Goal: Task Accomplishment & Management: Complete application form

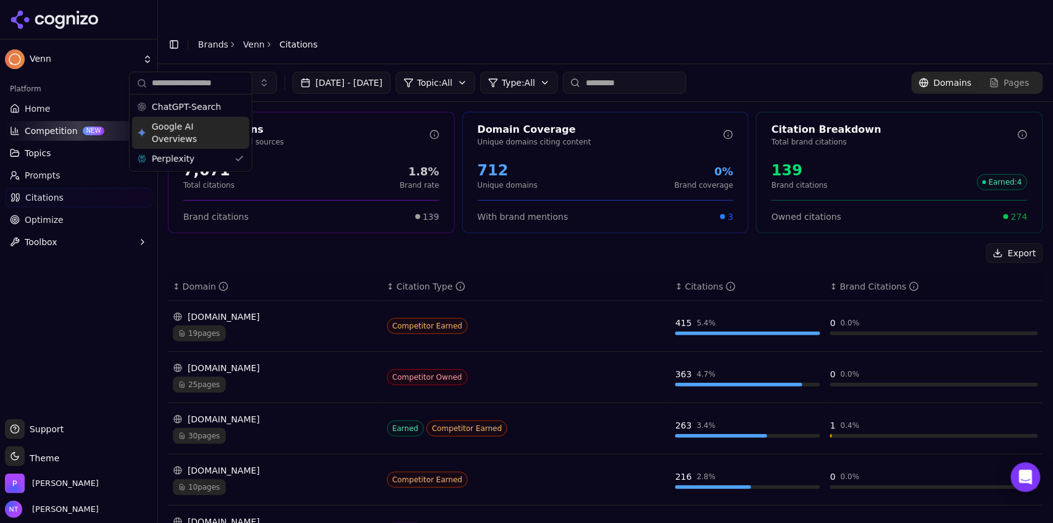
click at [219, 39] on link "Brands" at bounding box center [213, 44] width 30 height 10
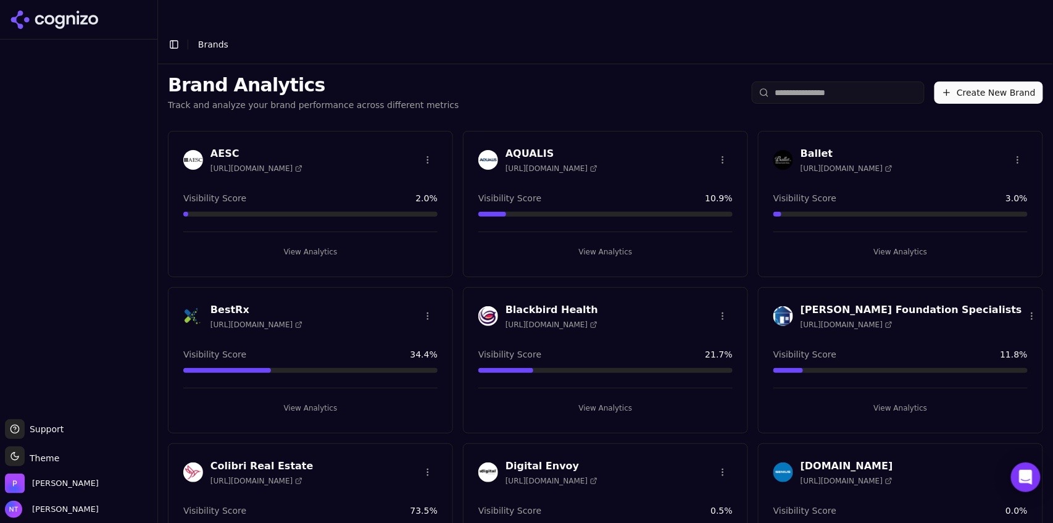
click at [992, 81] on button "Create New Brand" at bounding box center [988, 92] width 109 height 22
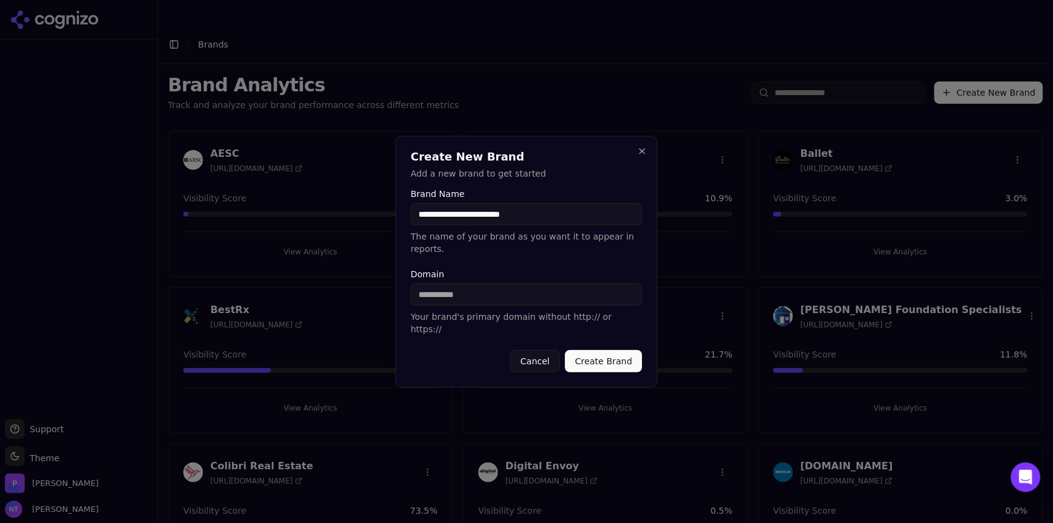
type input "**********"
paste input "**********"
drag, startPoint x: 446, startPoint y: 294, endPoint x: 352, endPoint y: 292, distance: 93.8
click at [352, 292] on body "Support Support Toggle theme Theme [PERSON_NAME] Tower Toggle Sidebar Brands Br…" at bounding box center [526, 273] width 1053 height 547
type input "**********"
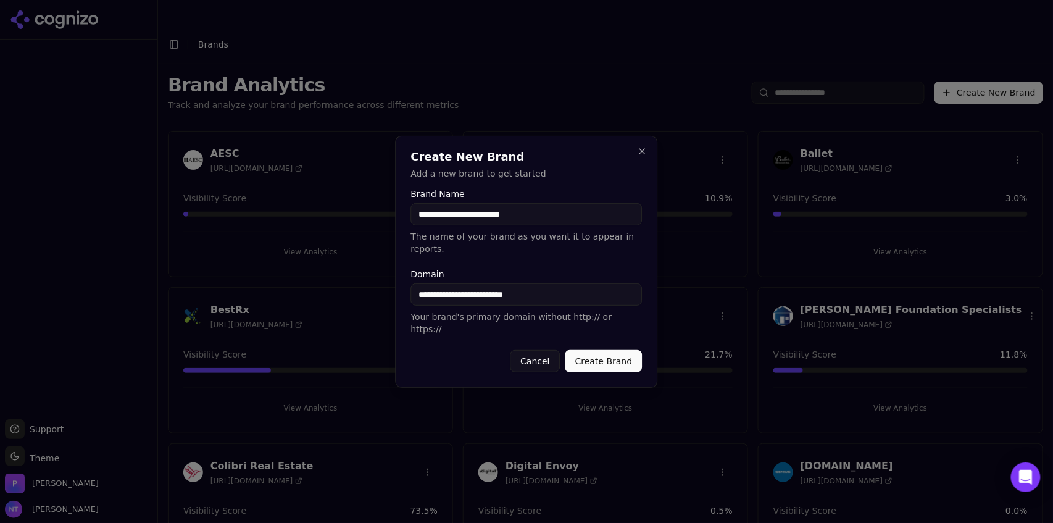
click at [597, 350] on button "Create Brand" at bounding box center [603, 361] width 77 height 22
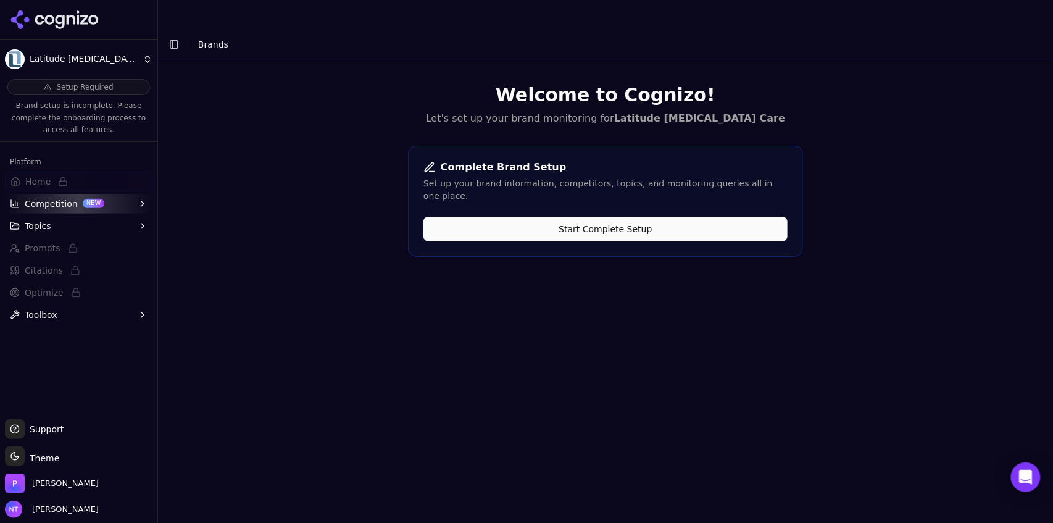
click at [683, 217] on button "Start Complete Setup" at bounding box center [605, 229] width 364 height 25
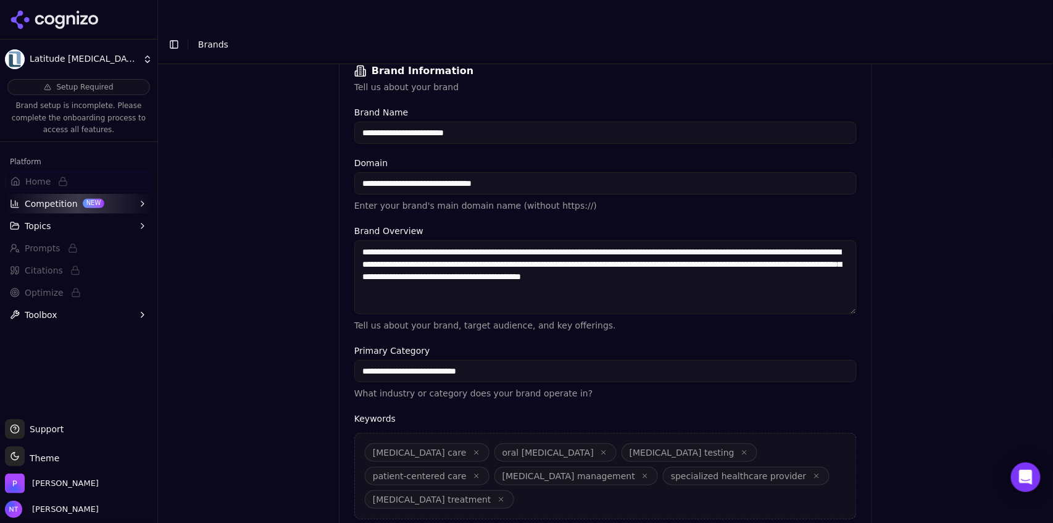
scroll to position [273, 0]
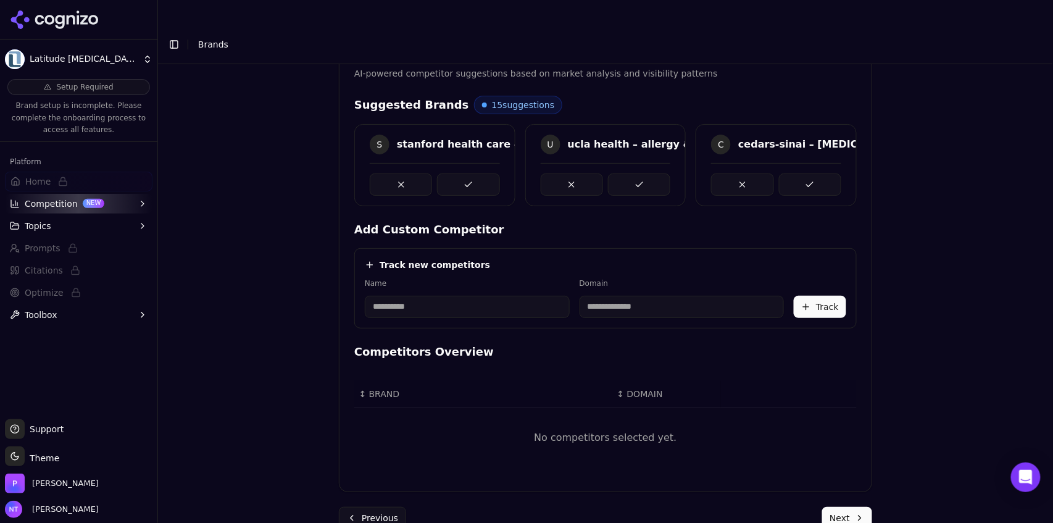
scroll to position [196, 0]
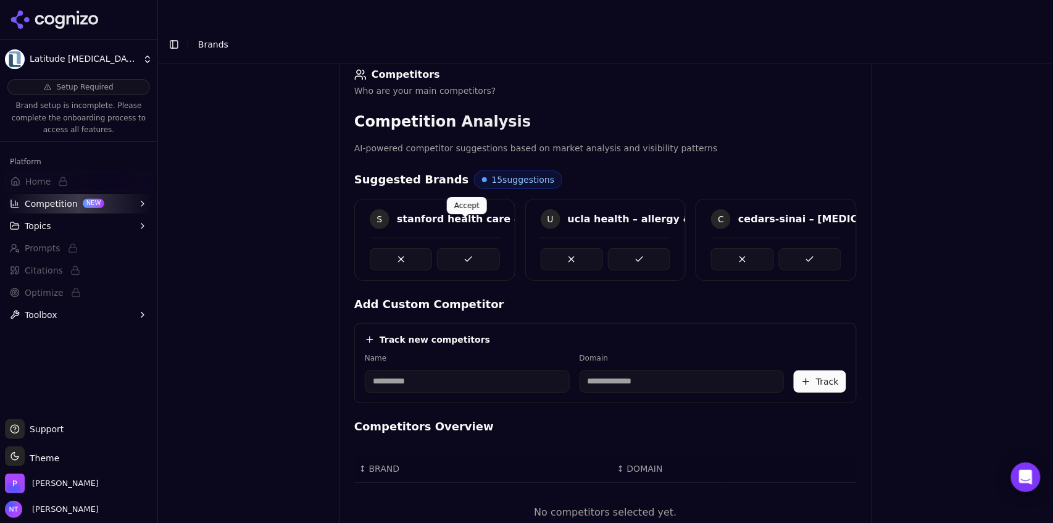
click at [478, 248] on button at bounding box center [468, 259] width 62 height 22
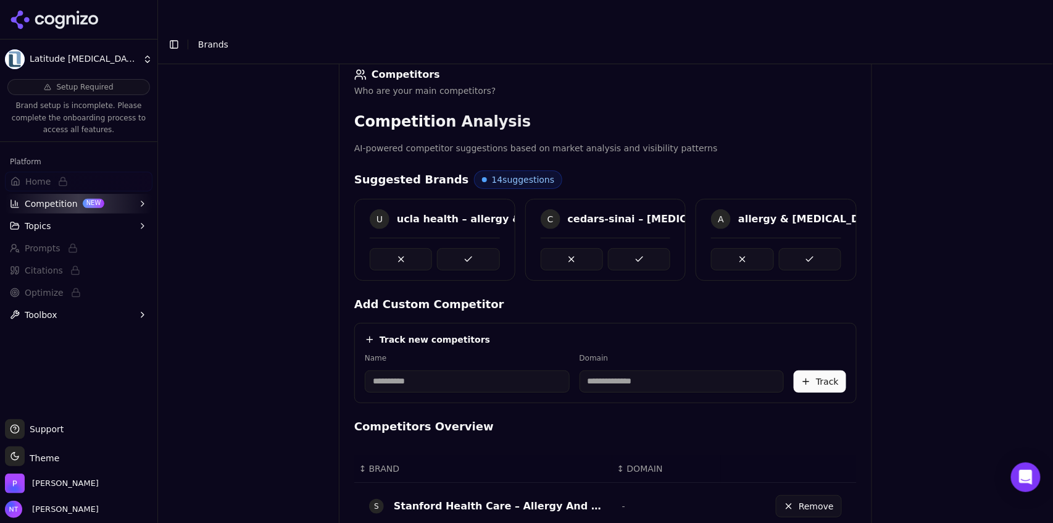
click at [478, 248] on button at bounding box center [468, 259] width 62 height 22
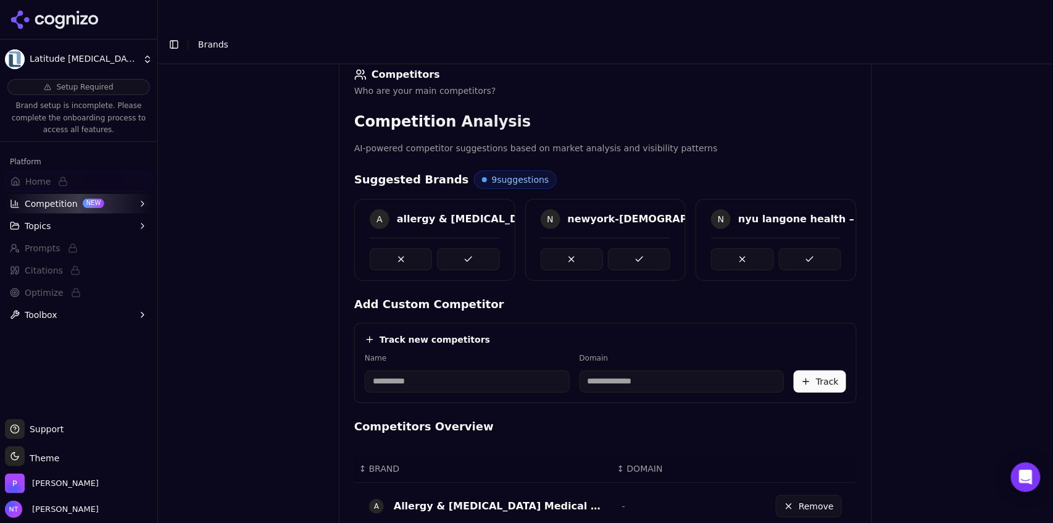
click at [478, 248] on button at bounding box center [468, 259] width 62 height 22
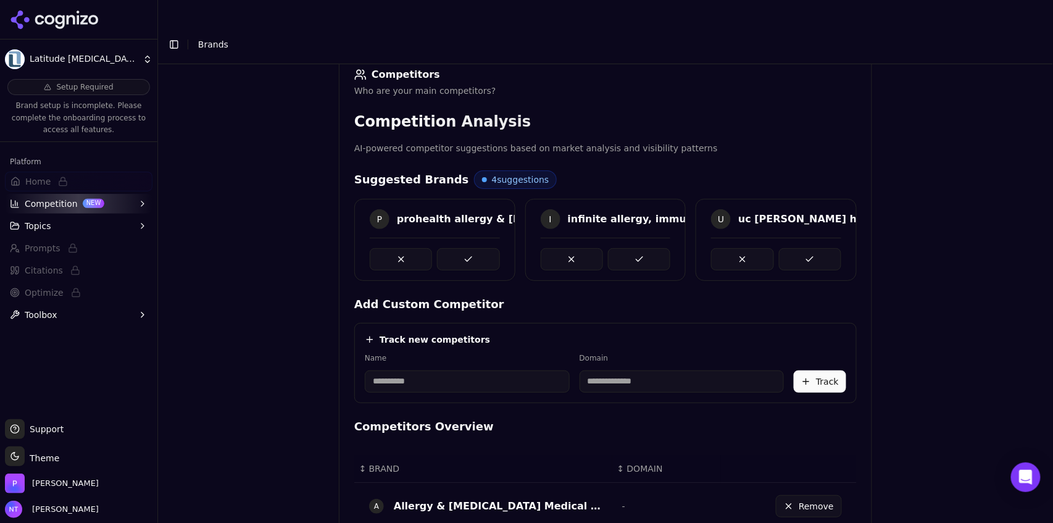
click at [478, 248] on button at bounding box center [468, 259] width 62 height 22
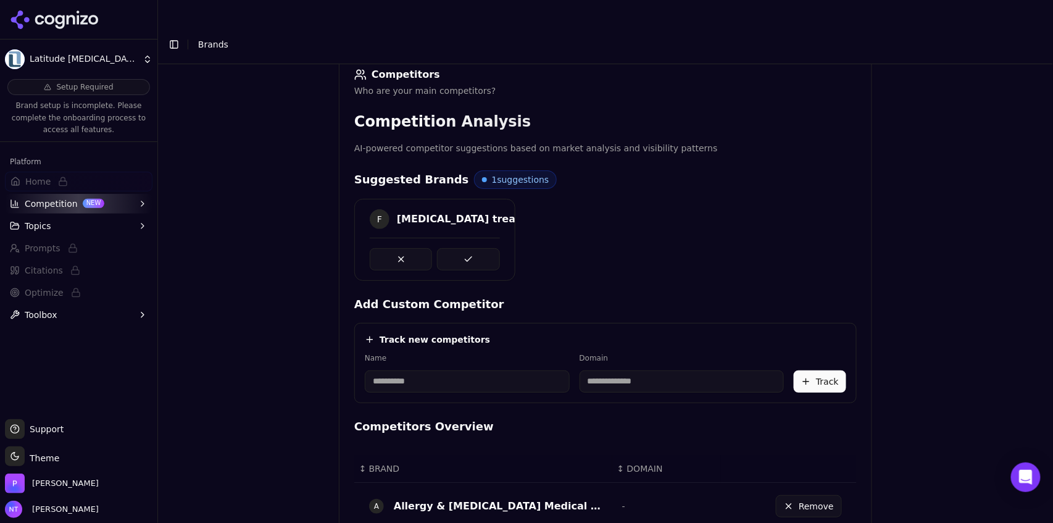
click at [478, 248] on button at bounding box center [468, 259] width 62 height 22
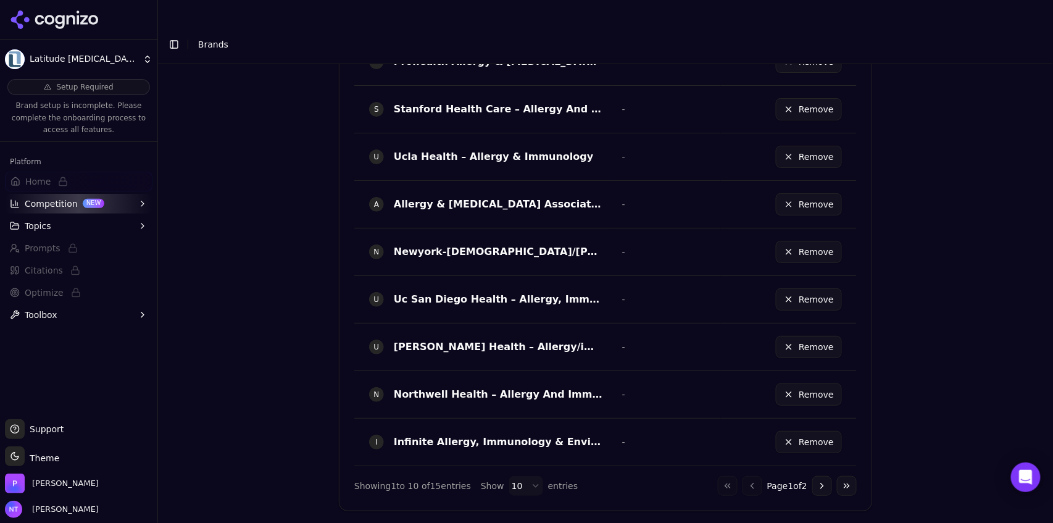
scroll to position [720, 0]
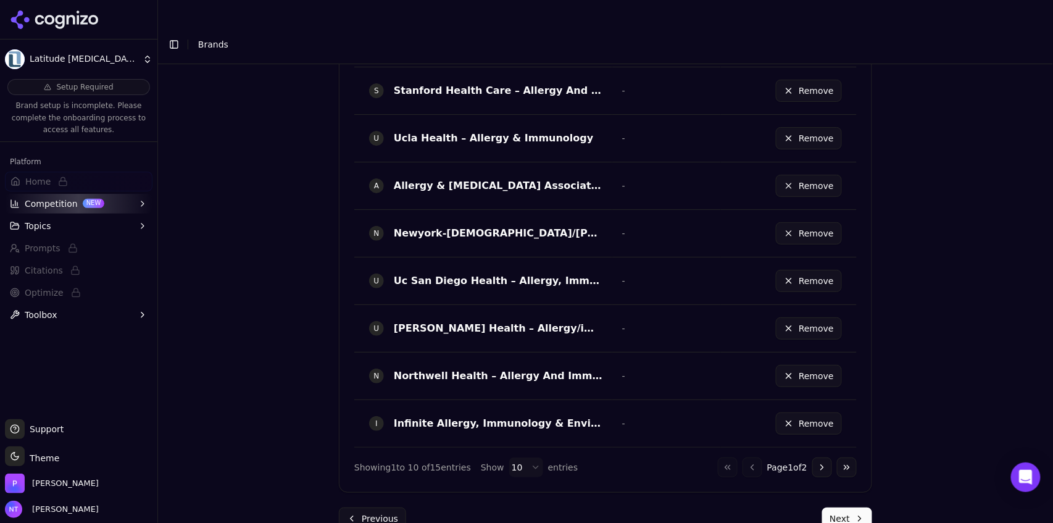
click at [830, 507] on button "Next" at bounding box center [847, 518] width 50 height 22
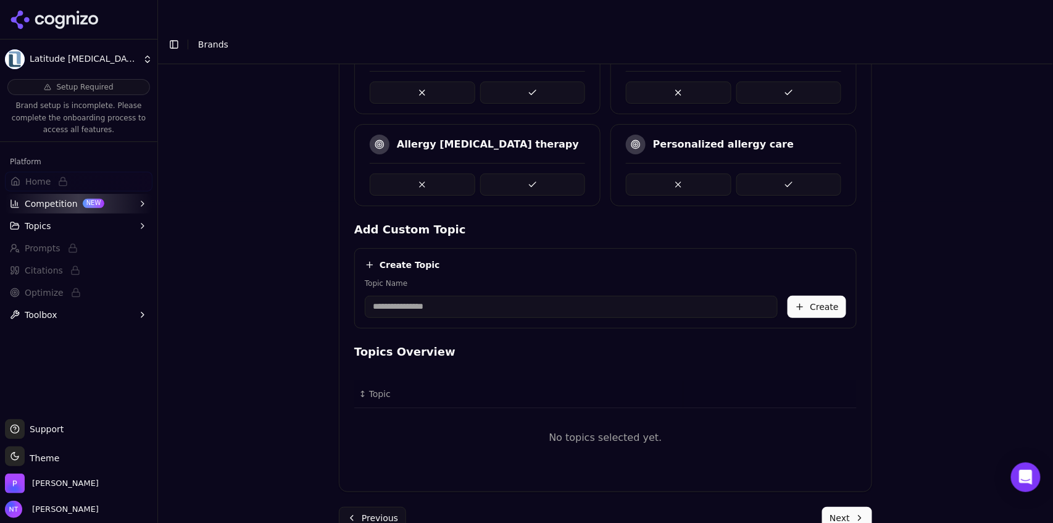
scroll to position [196, 0]
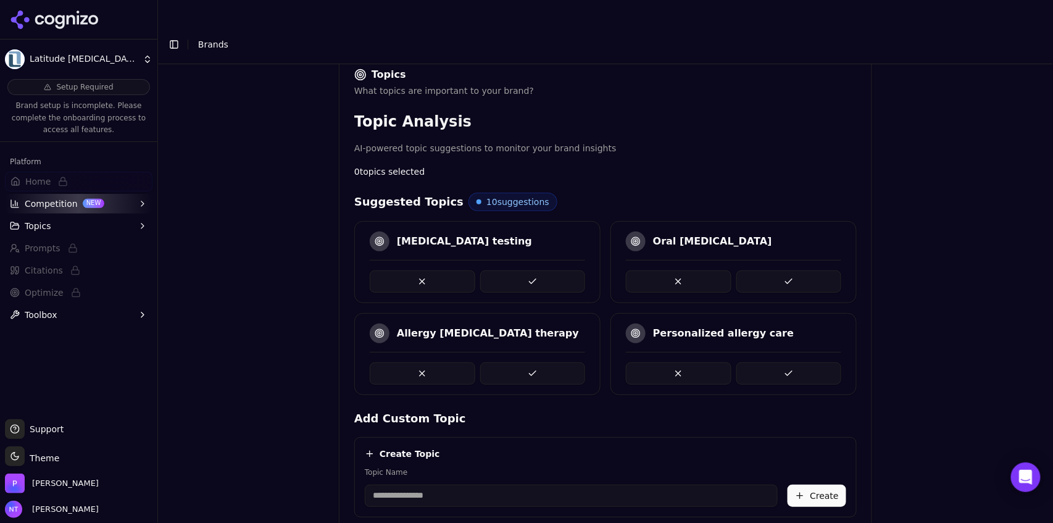
click at [520, 270] on button at bounding box center [533, 281] width 106 height 22
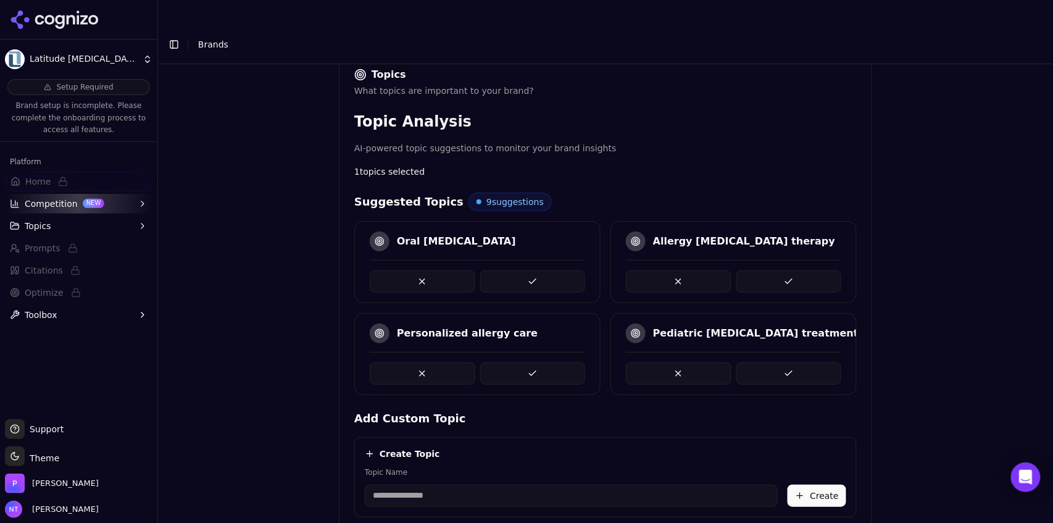
click at [755, 362] on button at bounding box center [789, 373] width 106 height 22
click at [756, 362] on button at bounding box center [789, 373] width 106 height 22
click at [689, 362] on button at bounding box center [679, 373] width 106 height 22
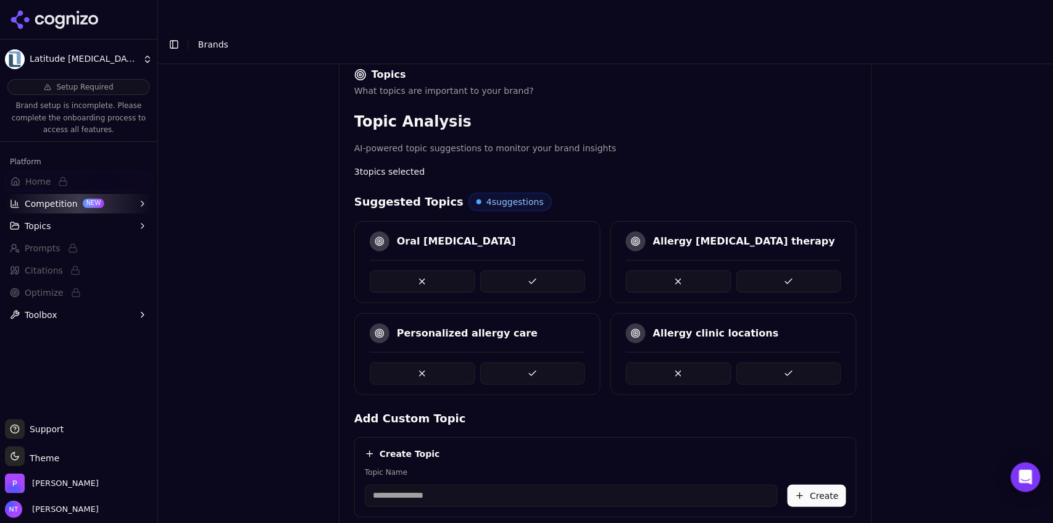
click at [689, 362] on button at bounding box center [679, 373] width 106 height 22
click at [438, 362] on button at bounding box center [423, 373] width 106 height 22
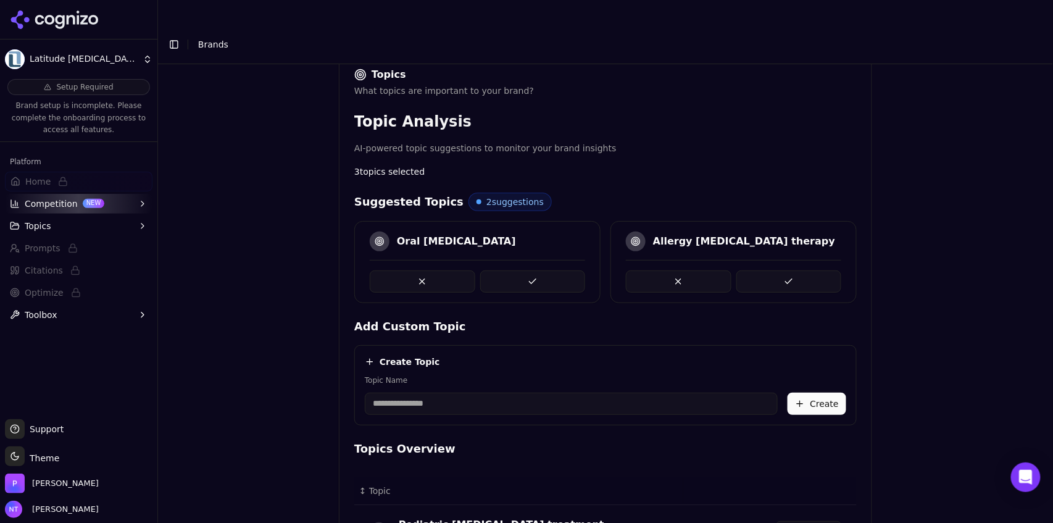
click at [537, 270] on button at bounding box center [533, 281] width 106 height 22
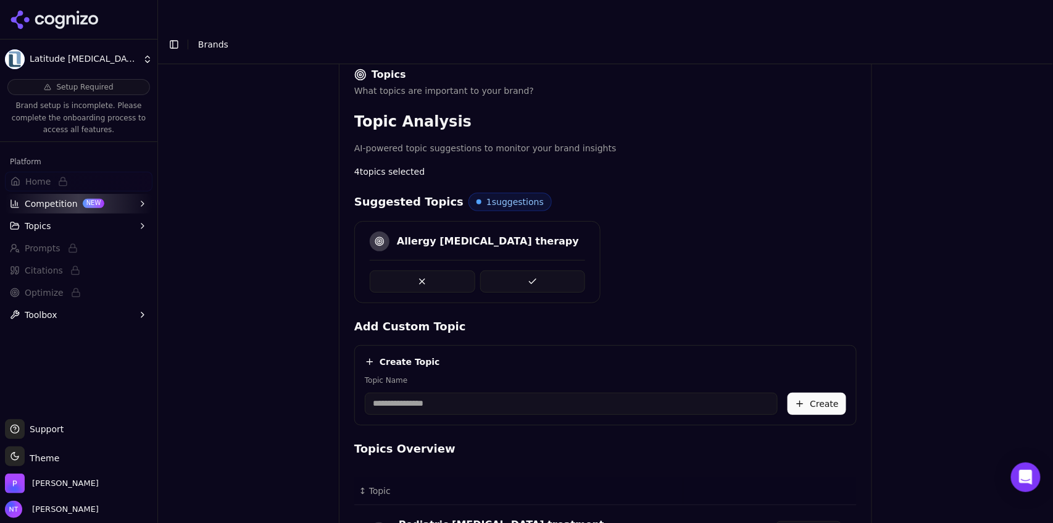
click at [546, 270] on button at bounding box center [533, 281] width 106 height 22
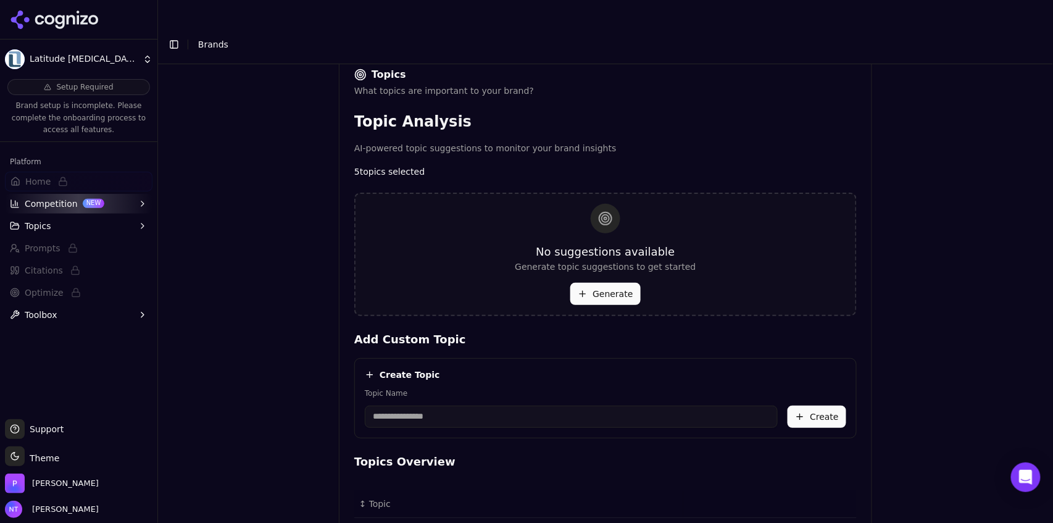
scroll to position [522, 0]
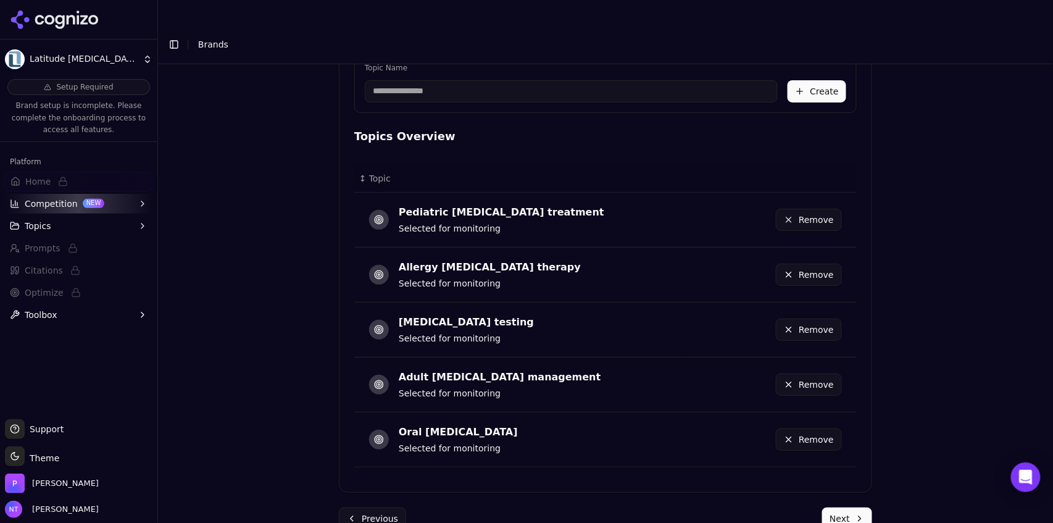
click at [856, 507] on button "Next" at bounding box center [847, 518] width 50 height 22
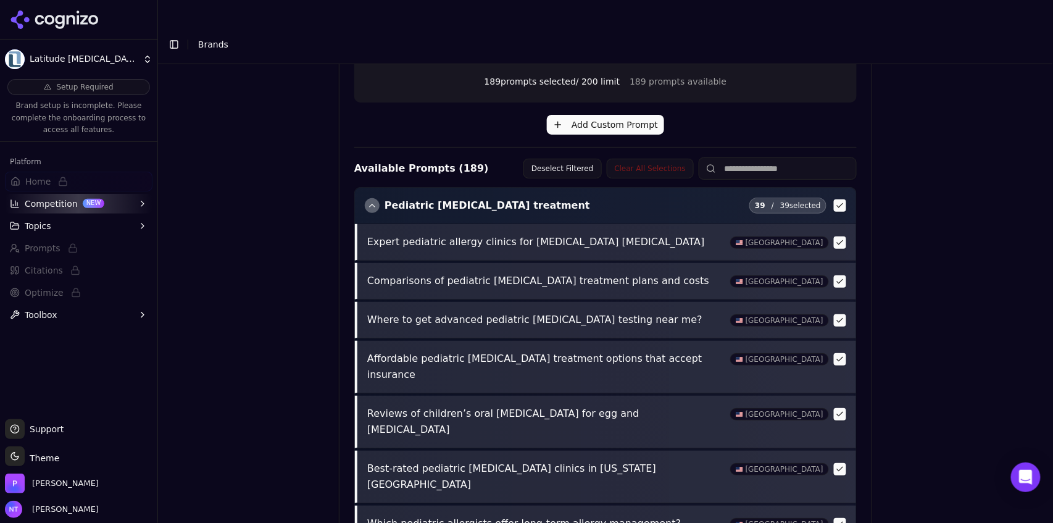
scroll to position [475, 0]
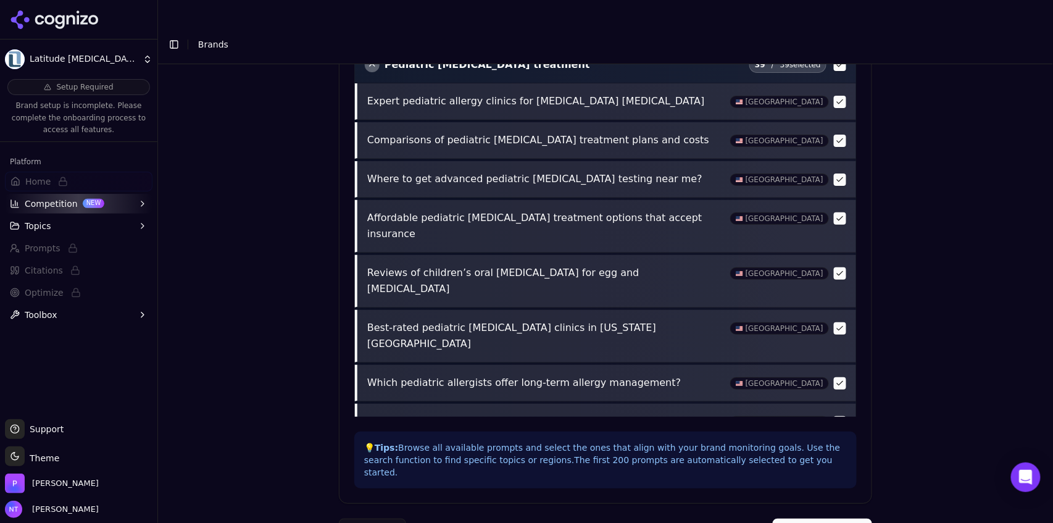
click at [814, 518] on button "Complete Setup" at bounding box center [822, 529] width 99 height 22
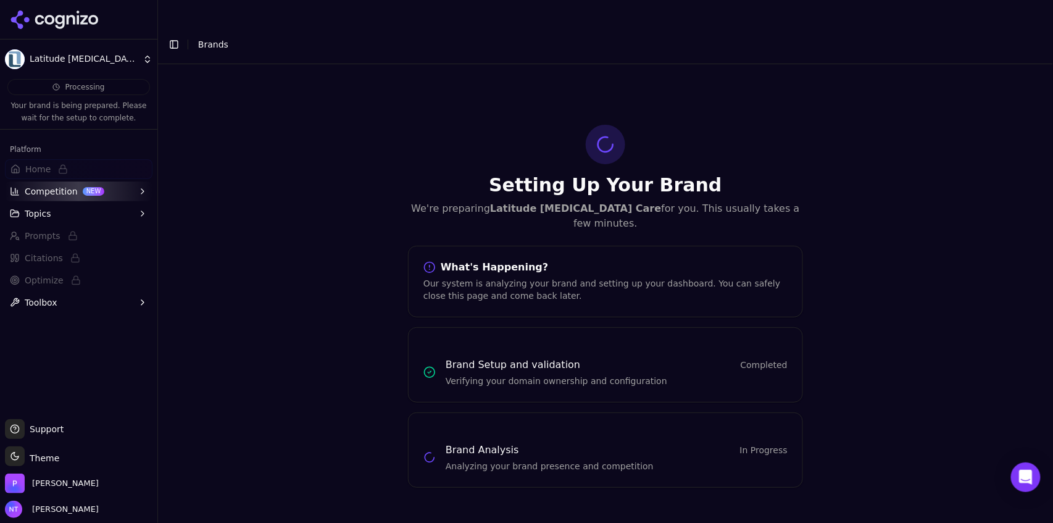
scroll to position [0, 0]
click at [176, 36] on button "Toggle Sidebar" at bounding box center [173, 44] width 17 height 17
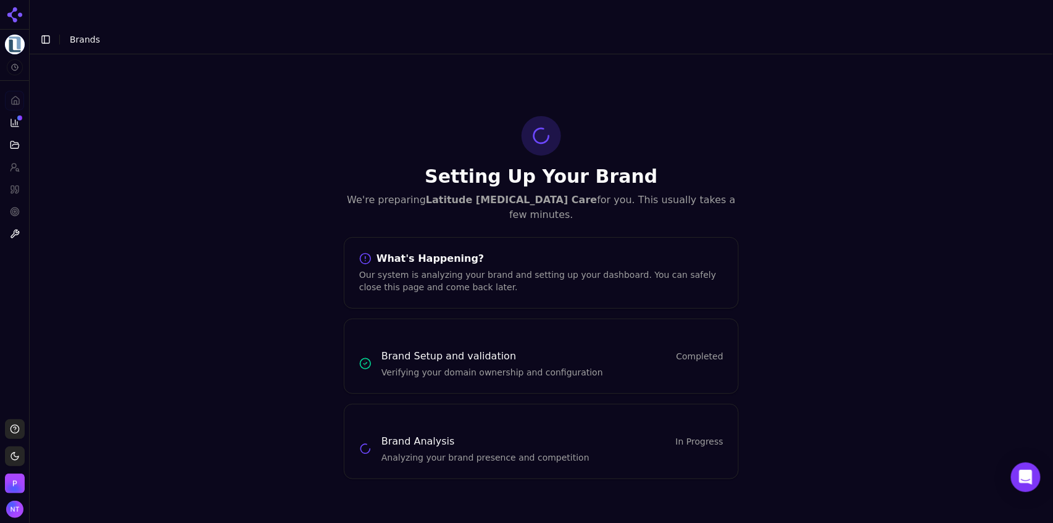
click at [44, 31] on button "Toggle Sidebar" at bounding box center [45, 39] width 17 height 17
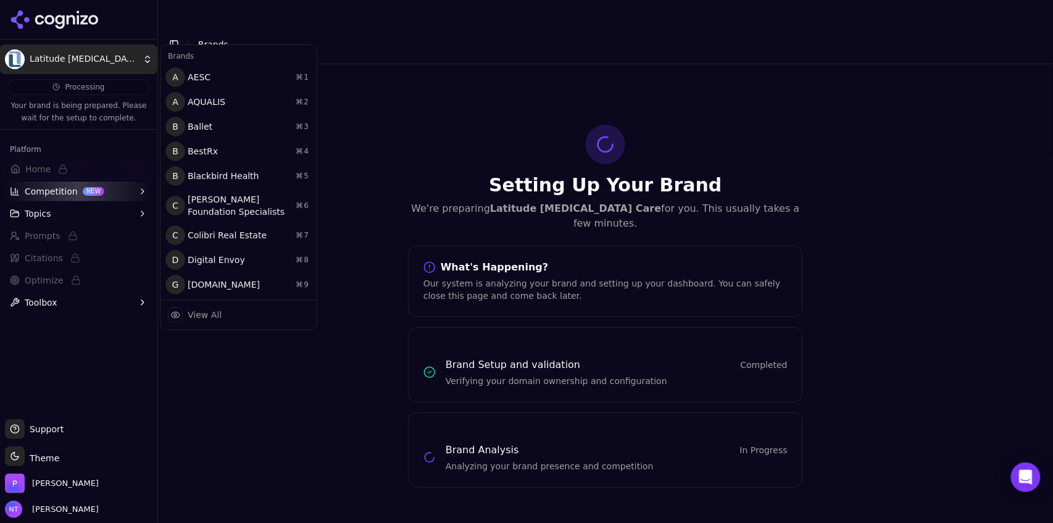
click at [71, 56] on html "Latitude [MEDICAL_DATA] Care Processing Your brand is being prepared. Please wa…" at bounding box center [526, 273] width 1053 height 547
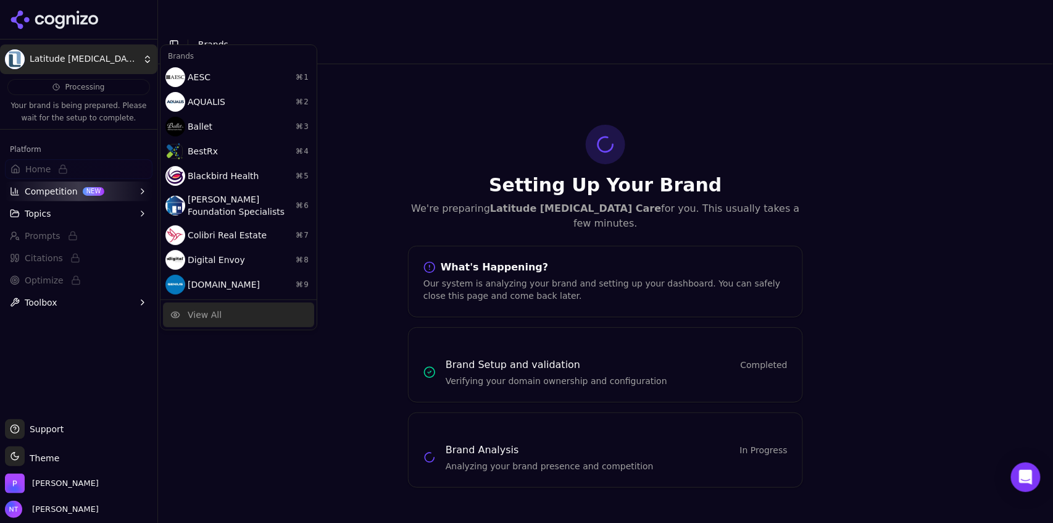
click at [208, 314] on div "View All" at bounding box center [205, 315] width 34 height 12
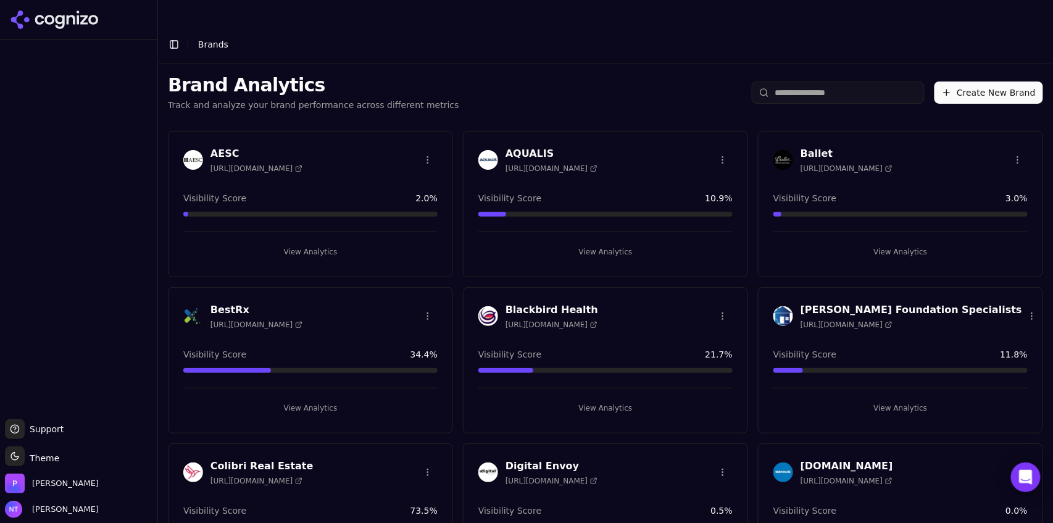
click at [992, 81] on button "Create New Brand" at bounding box center [988, 92] width 109 height 22
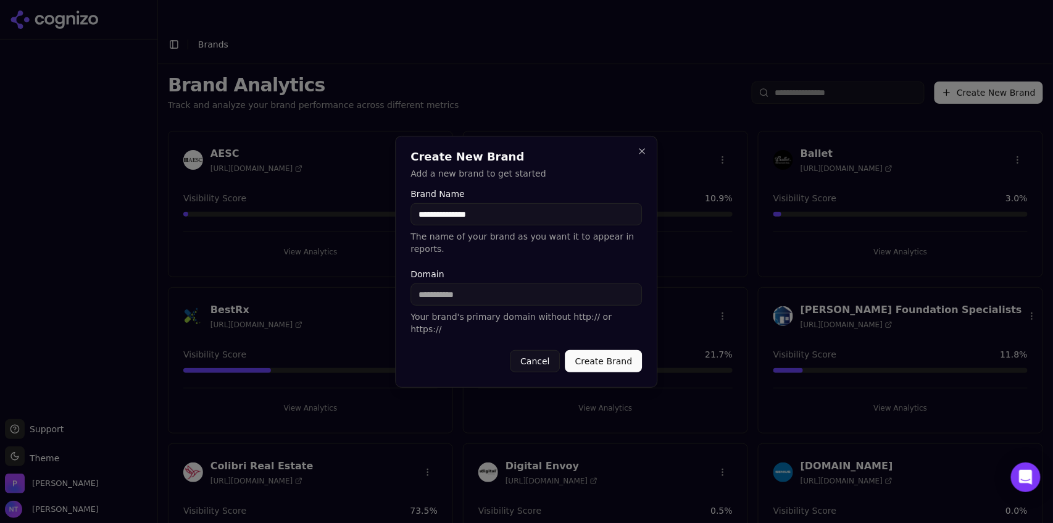
type input "**********"
click at [468, 300] on input "Domain" at bounding box center [526, 294] width 231 height 22
type input "**********"
click at [591, 351] on button "Create Brand" at bounding box center [603, 361] width 77 height 22
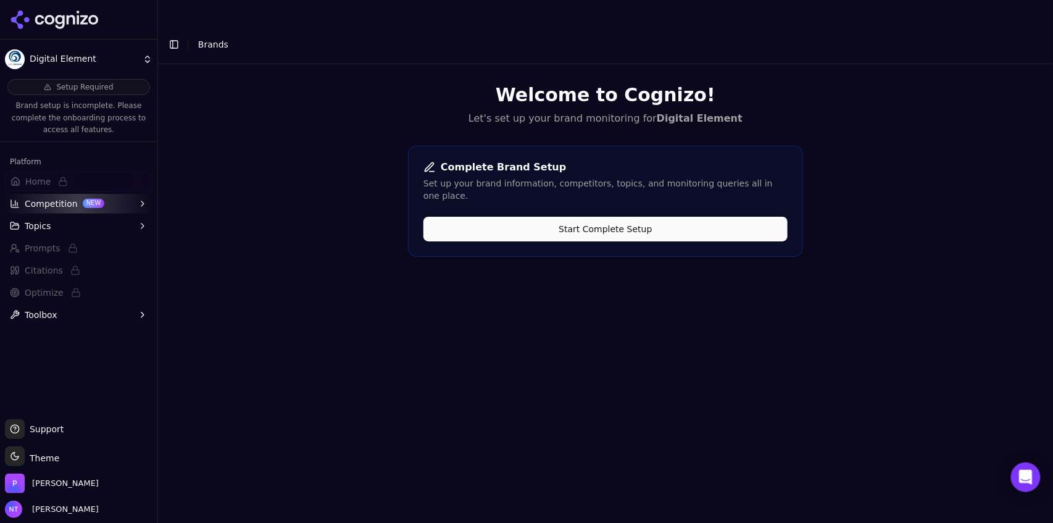
click at [672, 217] on button "Start Complete Setup" at bounding box center [605, 229] width 364 height 25
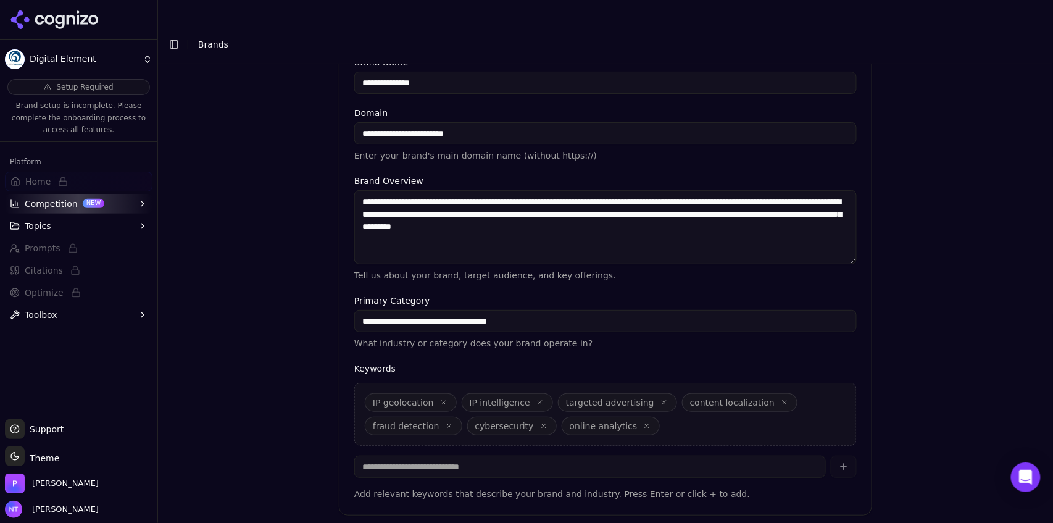
scroll to position [273, 0]
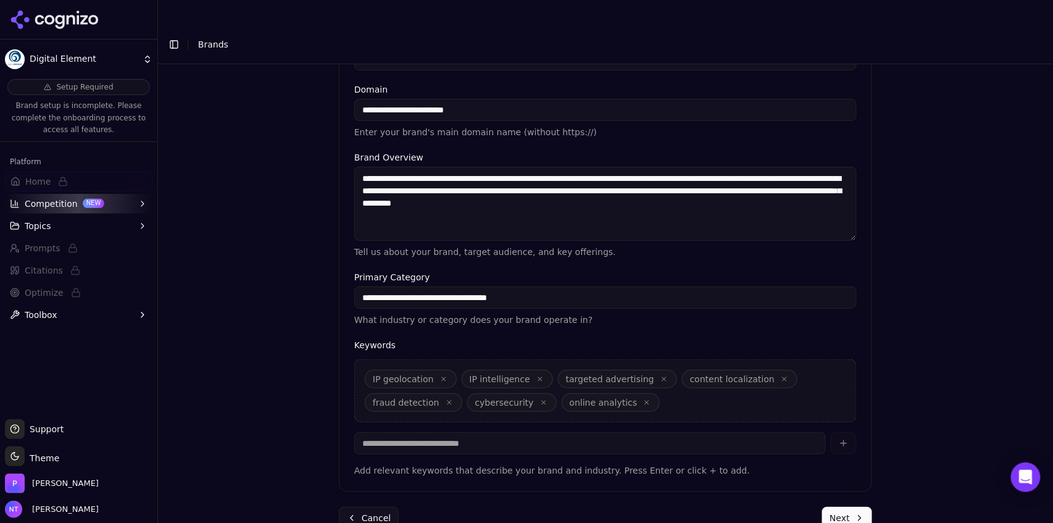
click at [660, 375] on icon "button" at bounding box center [663, 378] width 7 height 7
click at [445, 399] on icon "button" at bounding box center [441, 402] width 7 height 7
click at [647, 178] on textarea "**********" at bounding box center [605, 204] width 502 height 74
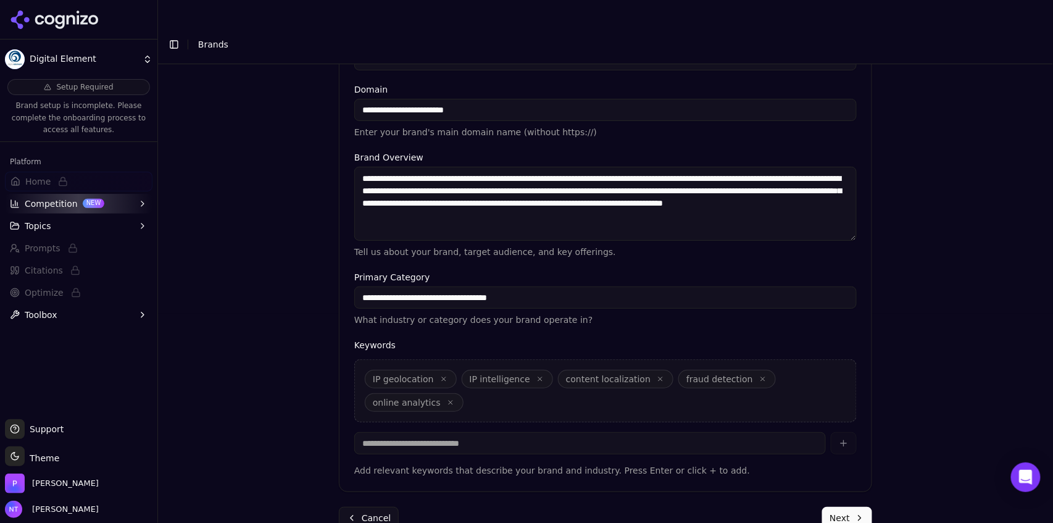
type textarea "**********"
click at [844, 507] on button "Next" at bounding box center [847, 518] width 50 height 22
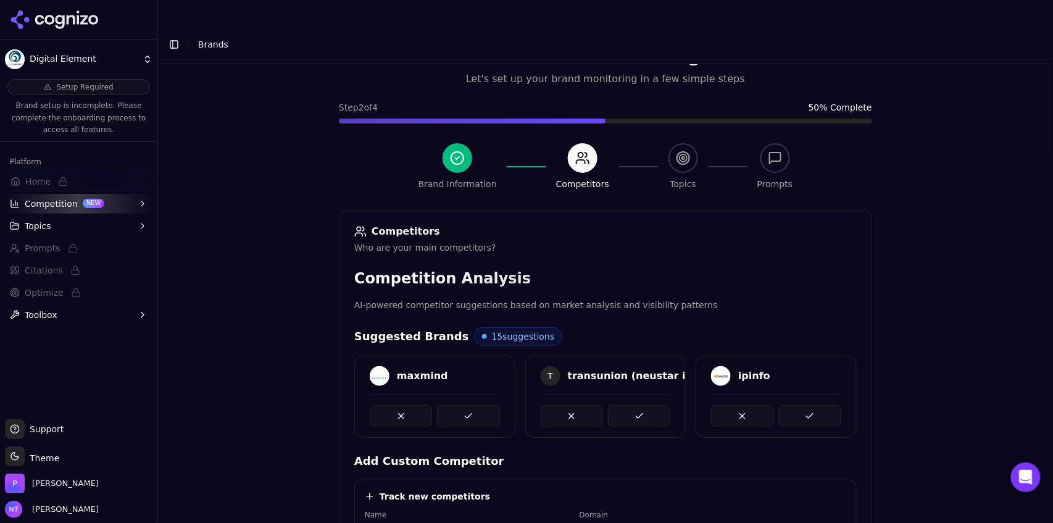
scroll to position [271, 0]
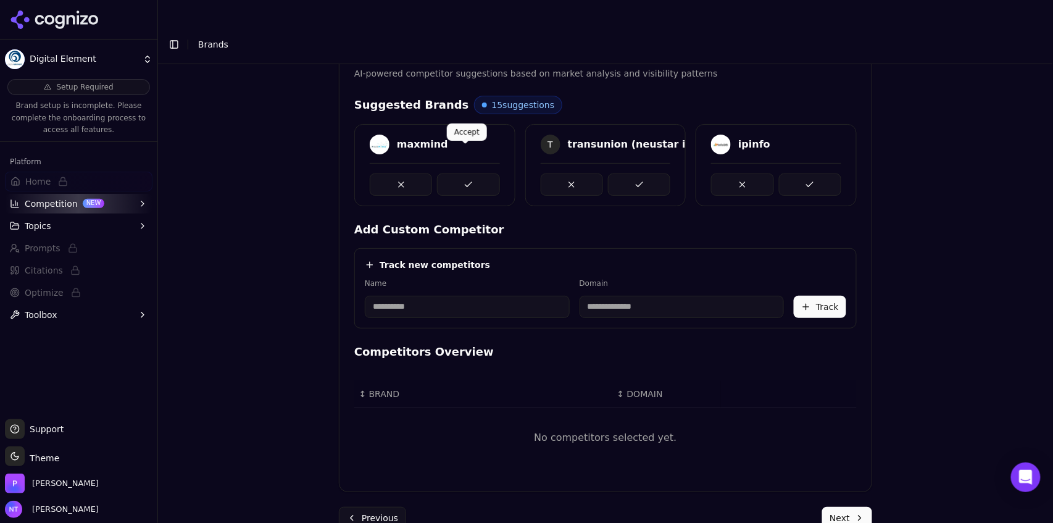
click at [467, 173] on button at bounding box center [468, 184] width 62 height 22
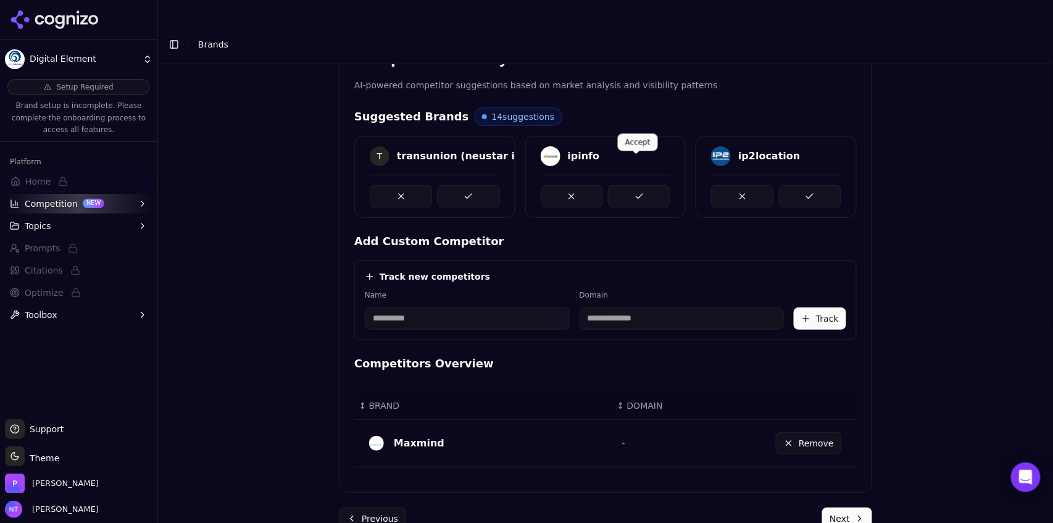
click at [620, 185] on button at bounding box center [639, 196] width 62 height 22
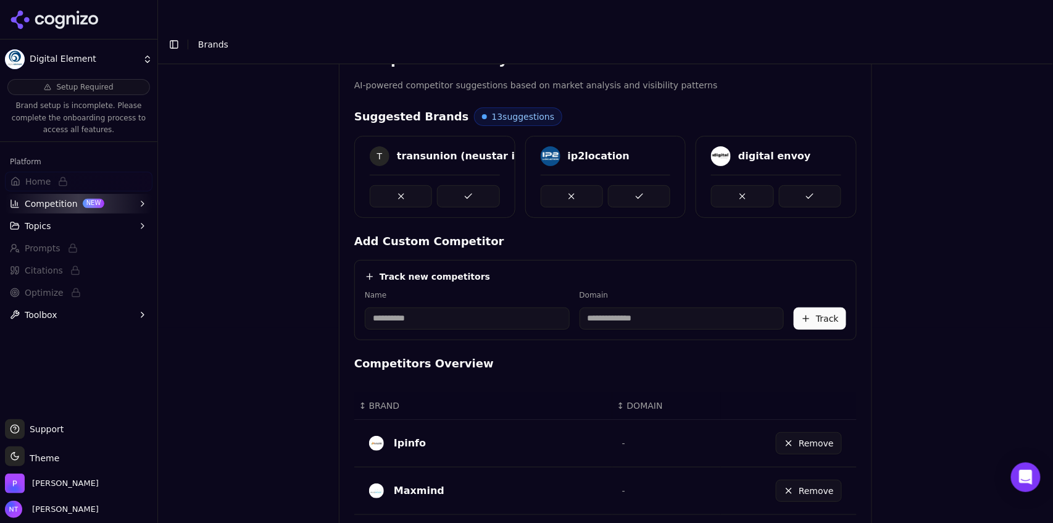
click at [620, 185] on button at bounding box center [639, 196] width 62 height 22
click at [467, 185] on button at bounding box center [468, 196] width 62 height 22
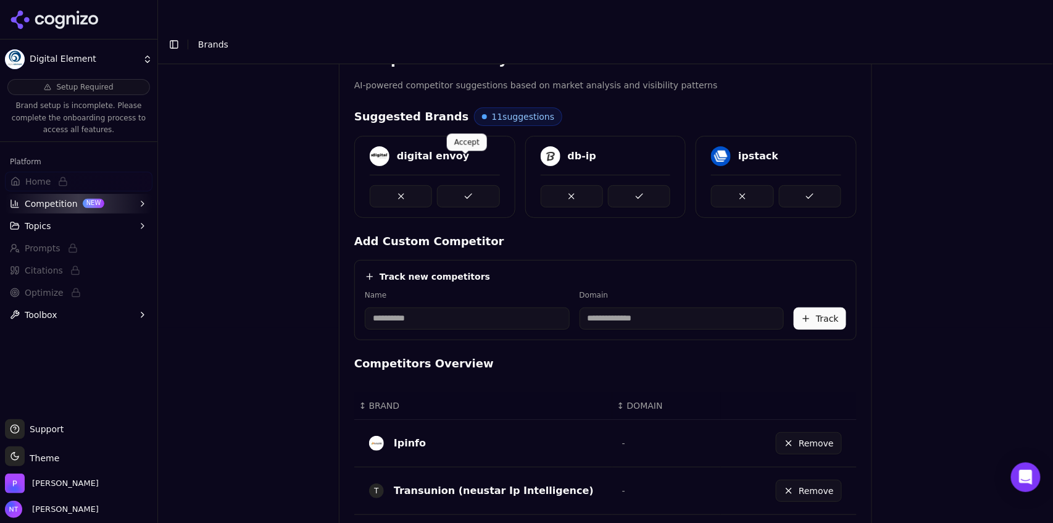
click at [483, 185] on button at bounding box center [468, 196] width 62 height 22
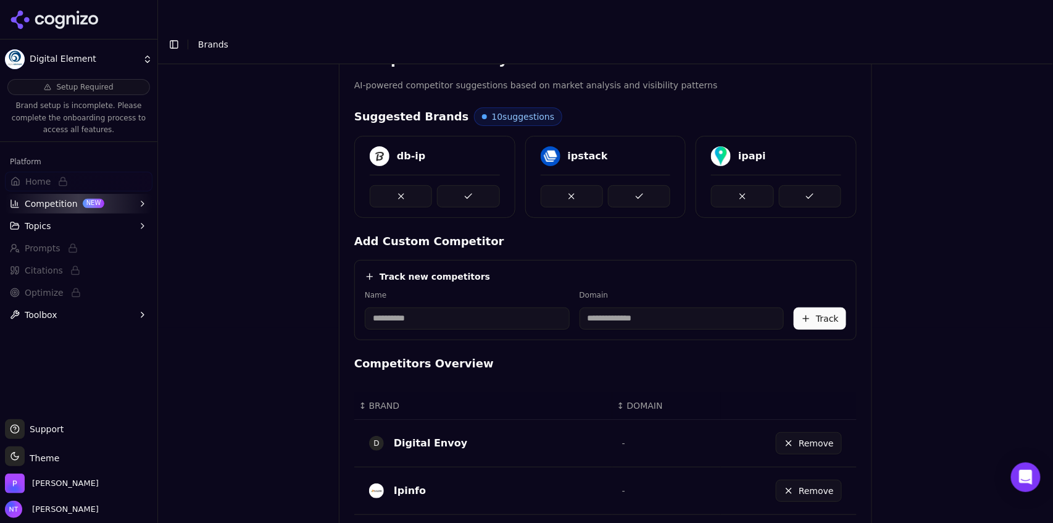
click at [483, 185] on button at bounding box center [468, 196] width 62 height 22
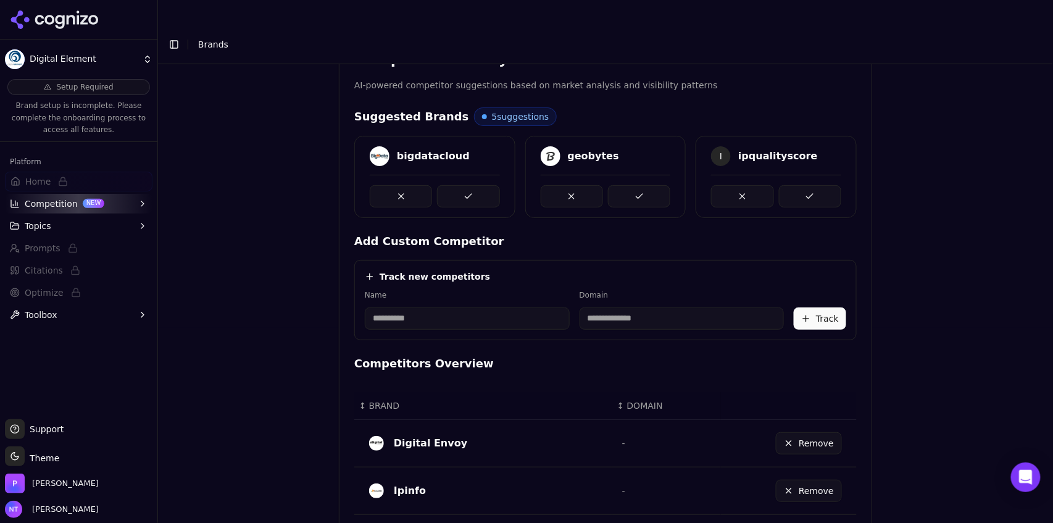
click at [483, 185] on button at bounding box center [468, 196] width 62 height 22
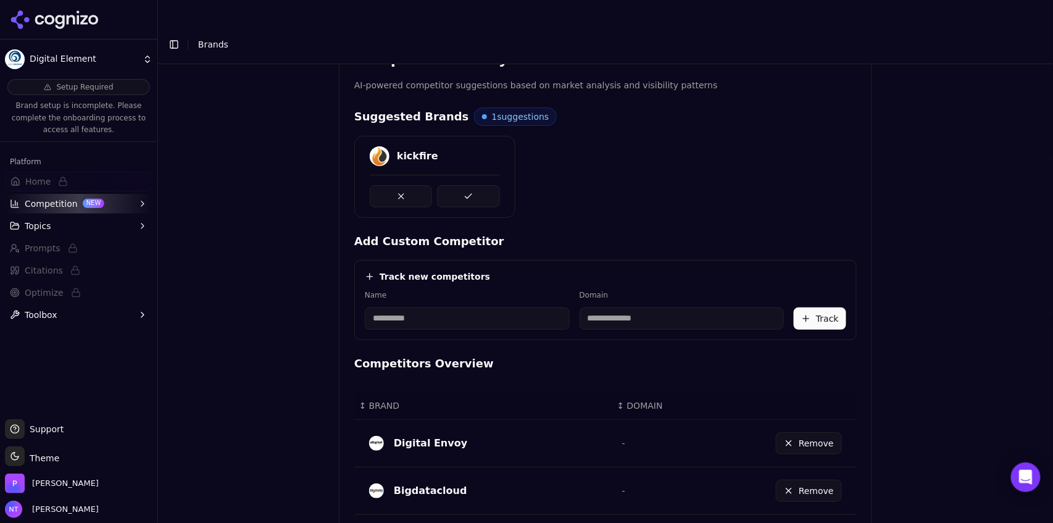
click at [483, 185] on button at bounding box center [468, 196] width 62 height 22
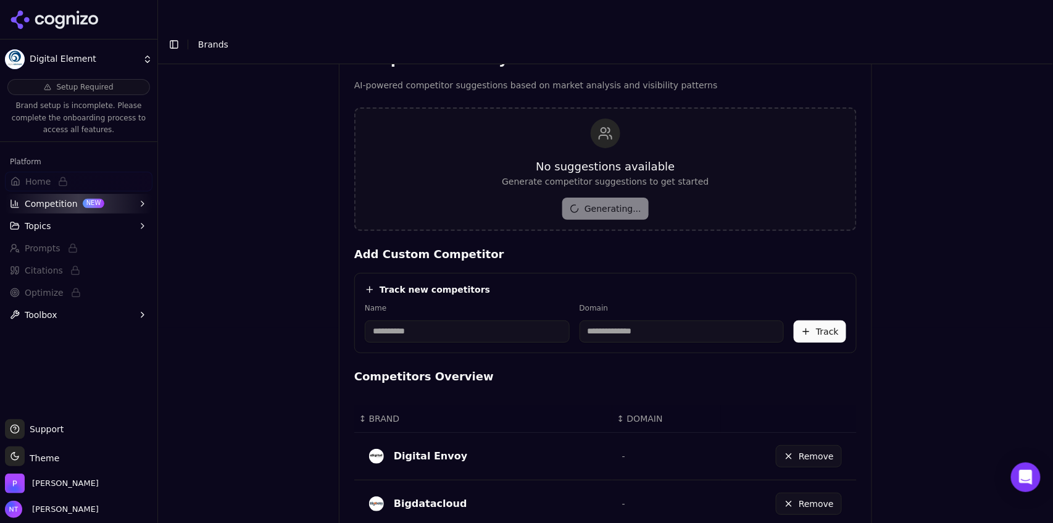
click at [477, 320] on input at bounding box center [467, 331] width 205 height 22
type input "**********"
click at [386, 320] on input "**********" at bounding box center [436, 331] width 142 height 22
type input "**********"
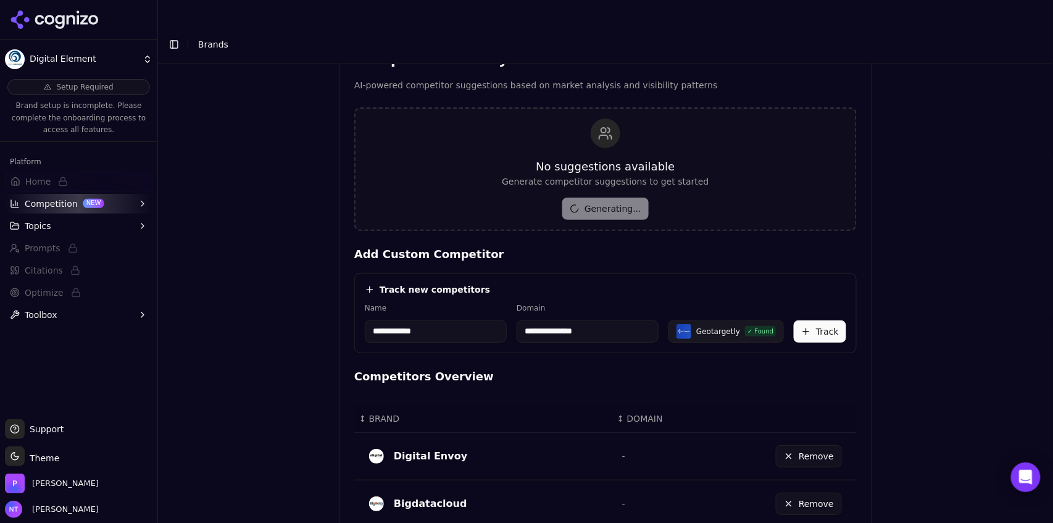
click at [978, 277] on div "**********" at bounding box center [605, 66] width 895 height 523
click at [717, 326] on div "Geotargetly" at bounding box center [718, 331] width 44 height 10
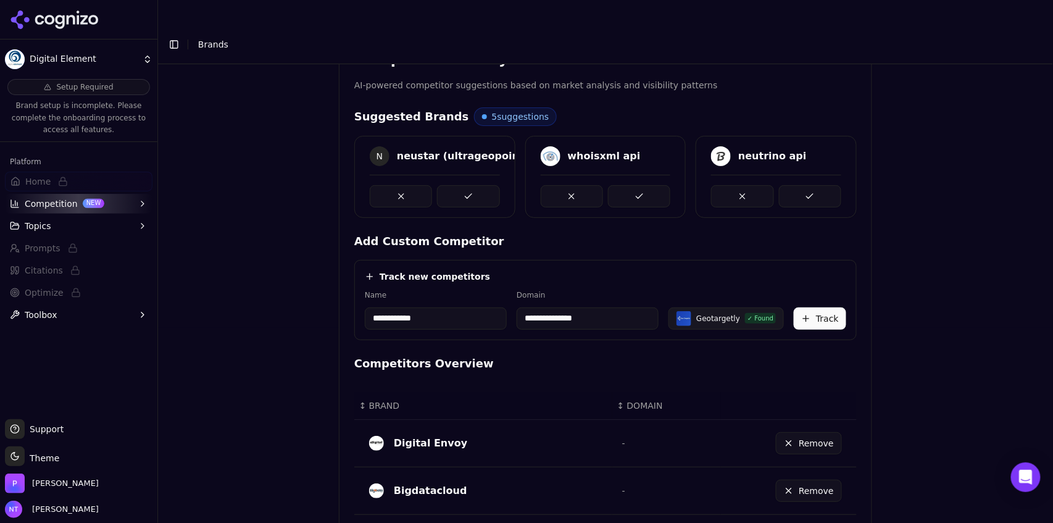
click at [592, 307] on input "**********" at bounding box center [588, 318] width 142 height 22
click at [815, 307] on button "Track" at bounding box center [820, 318] width 52 height 22
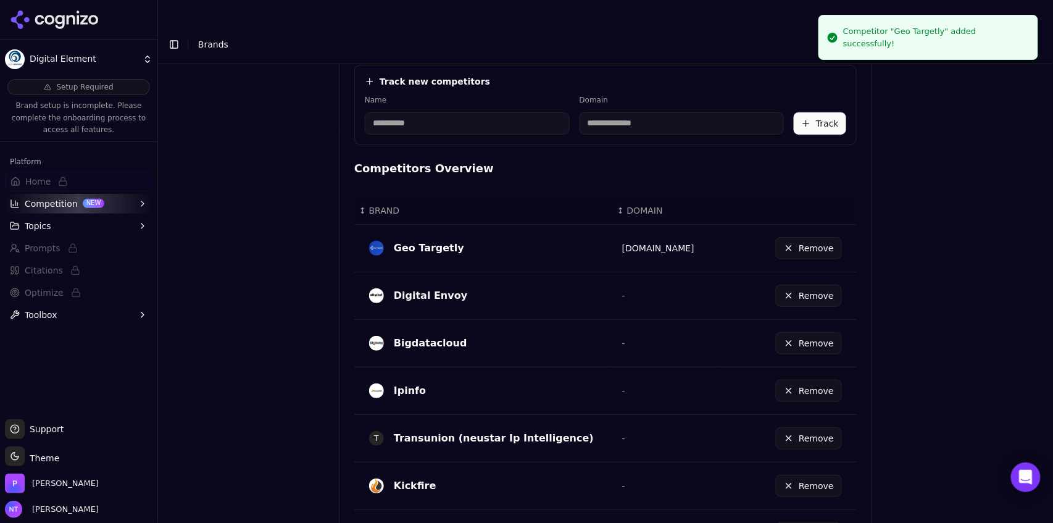
scroll to position [706, 0]
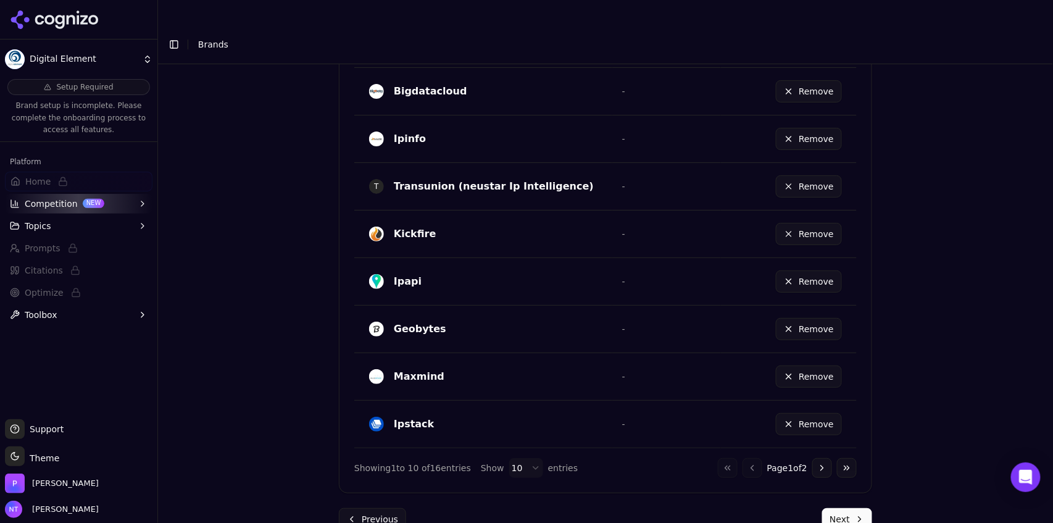
click at [838, 508] on button "Next" at bounding box center [847, 519] width 50 height 22
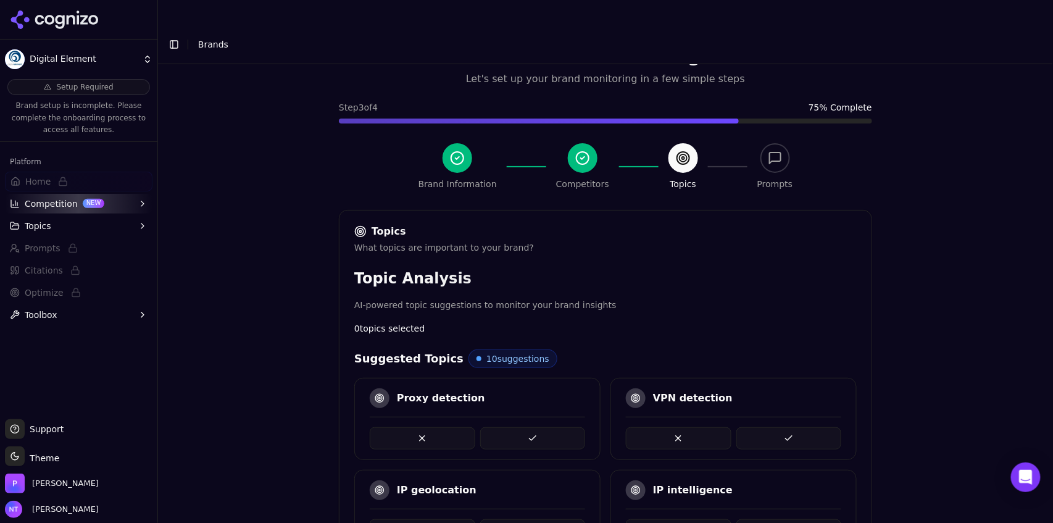
scroll to position [385, 0]
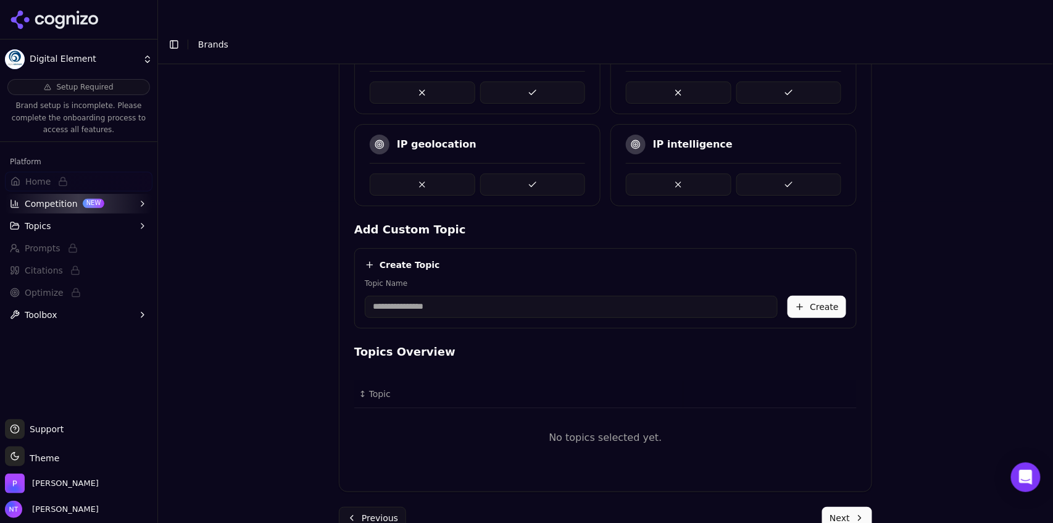
click at [503, 173] on button at bounding box center [533, 184] width 106 height 22
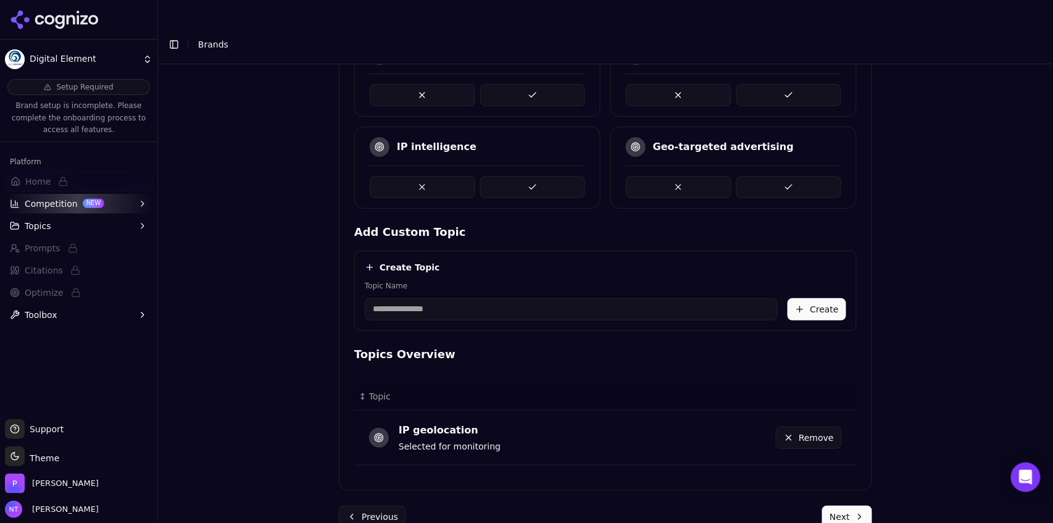
scroll to position [381, 0]
click at [503, 178] on button at bounding box center [533, 189] width 106 height 22
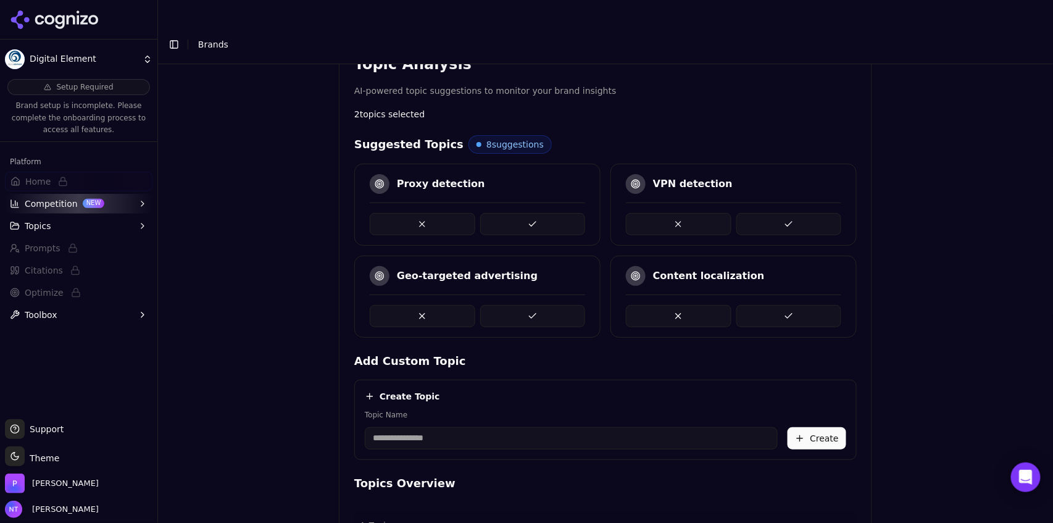
scroll to position [252, 0]
click at [539, 214] on button at bounding box center [533, 225] width 106 height 22
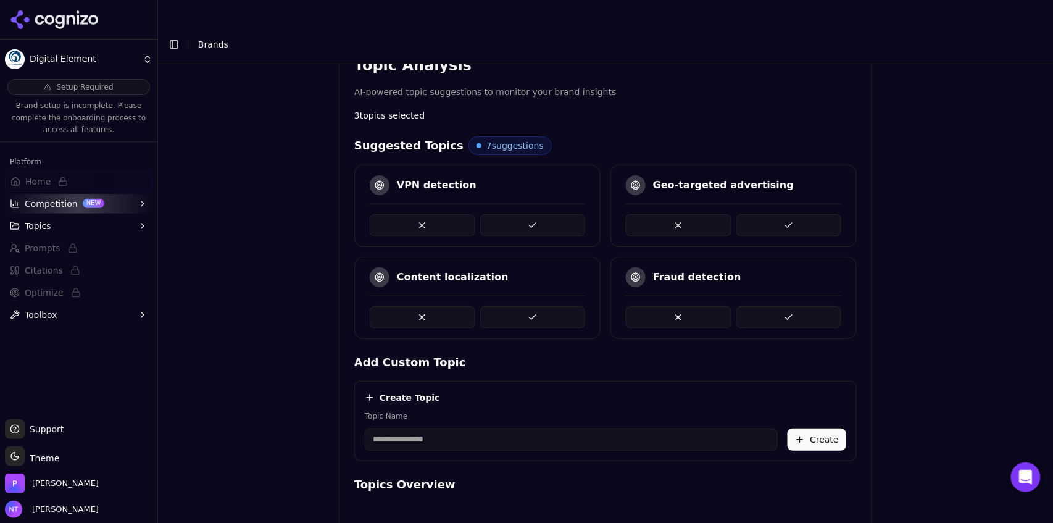
click at [539, 214] on button at bounding box center [533, 225] width 106 height 22
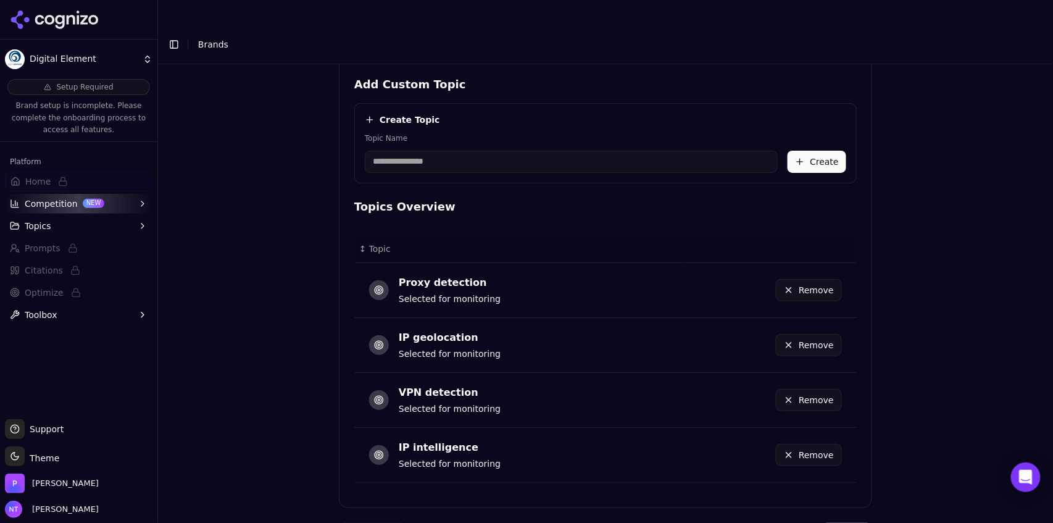
scroll to position [546, 0]
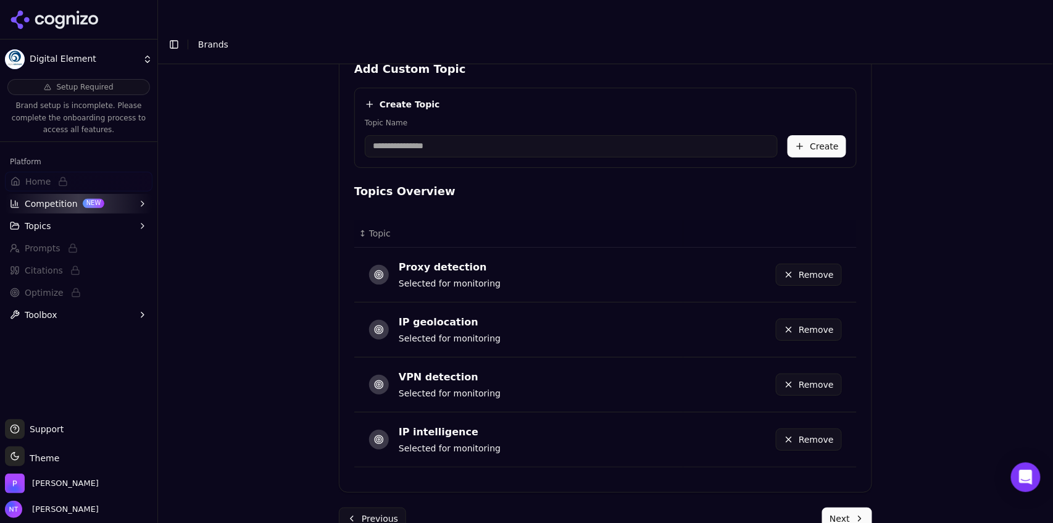
click at [836, 507] on button "Next" at bounding box center [847, 518] width 50 height 22
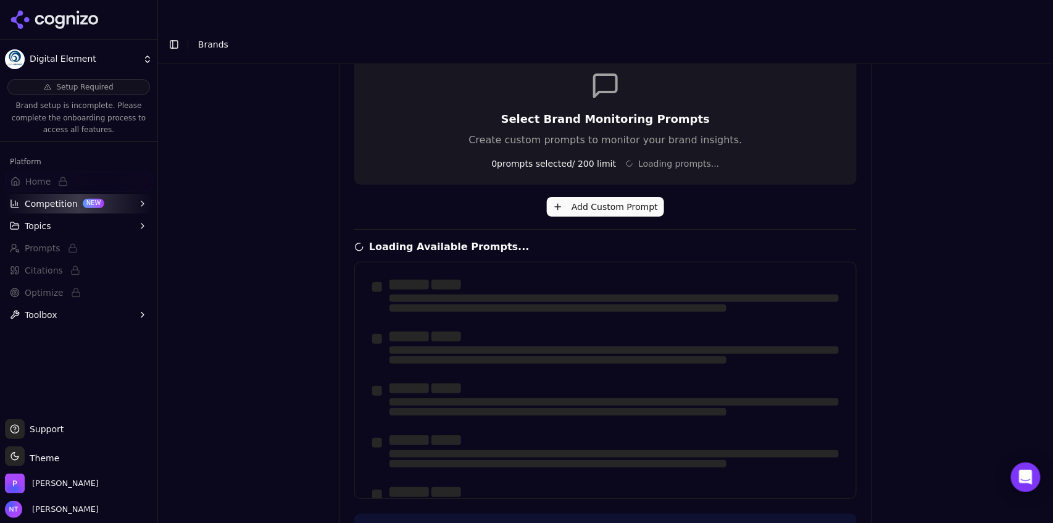
scroll to position [270, 0]
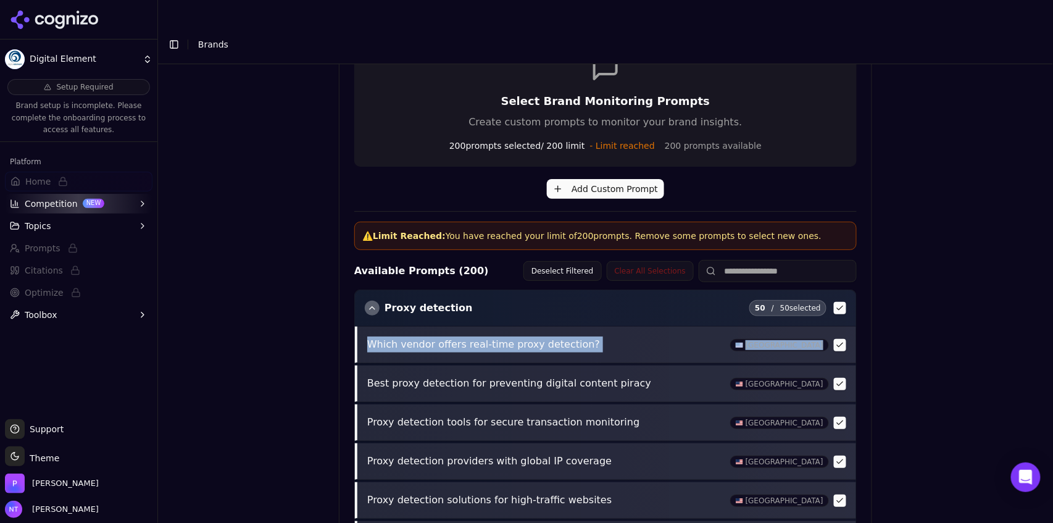
drag, startPoint x: 1046, startPoint y: 276, endPoint x: 1053, endPoint y: 325, distance: 49.2
click at [1052, 325] on div "Brand Onboarding Let's set up your brand monitoring in a few simple steps Step …" at bounding box center [605, 305] width 895 height 483
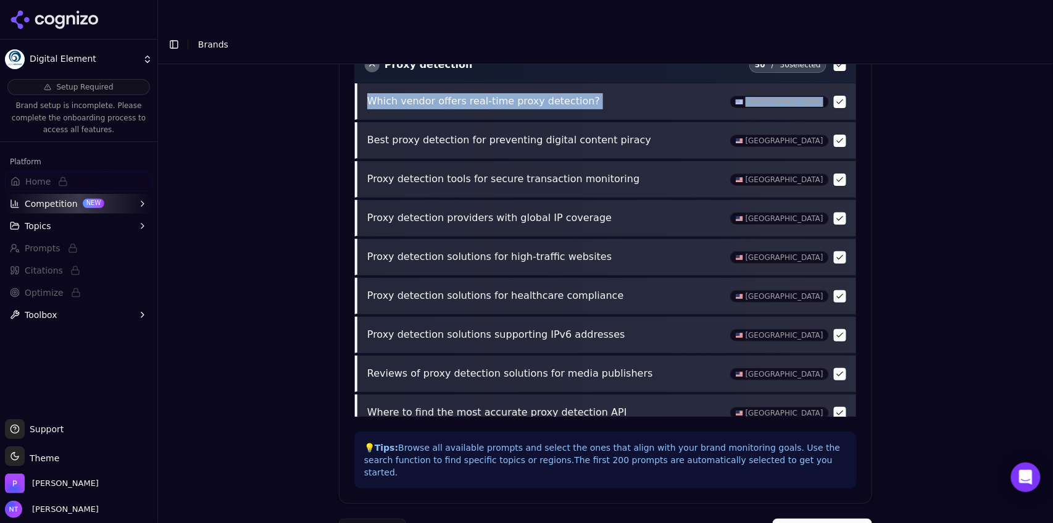
click at [827, 518] on button "Complete Setup" at bounding box center [822, 529] width 99 height 22
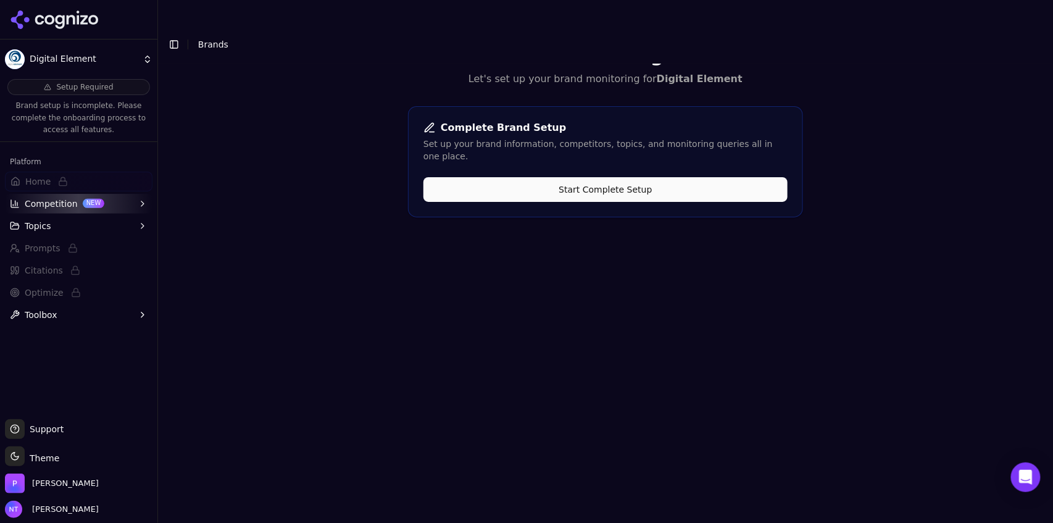
scroll to position [0, 0]
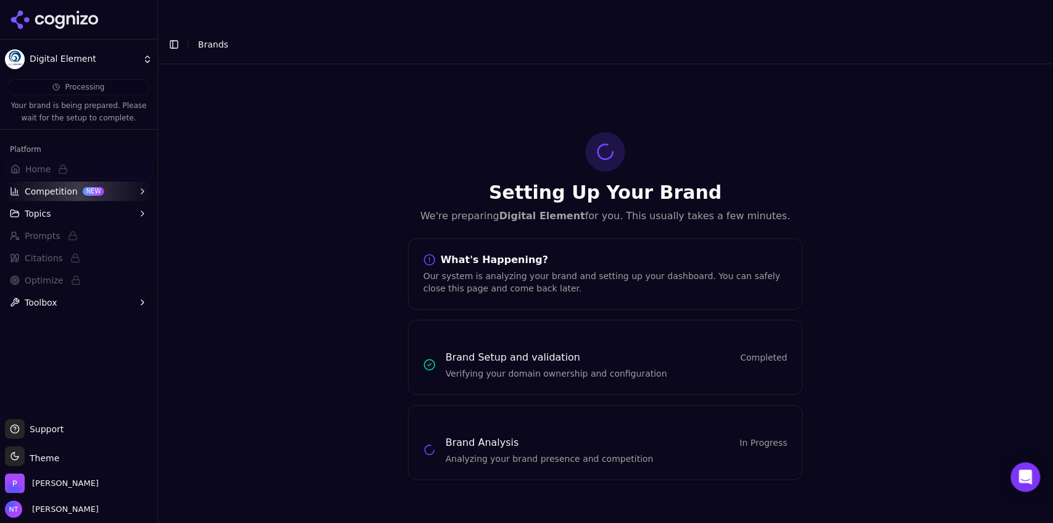
click at [175, 36] on button "Toggle Sidebar" at bounding box center [173, 44] width 17 height 17
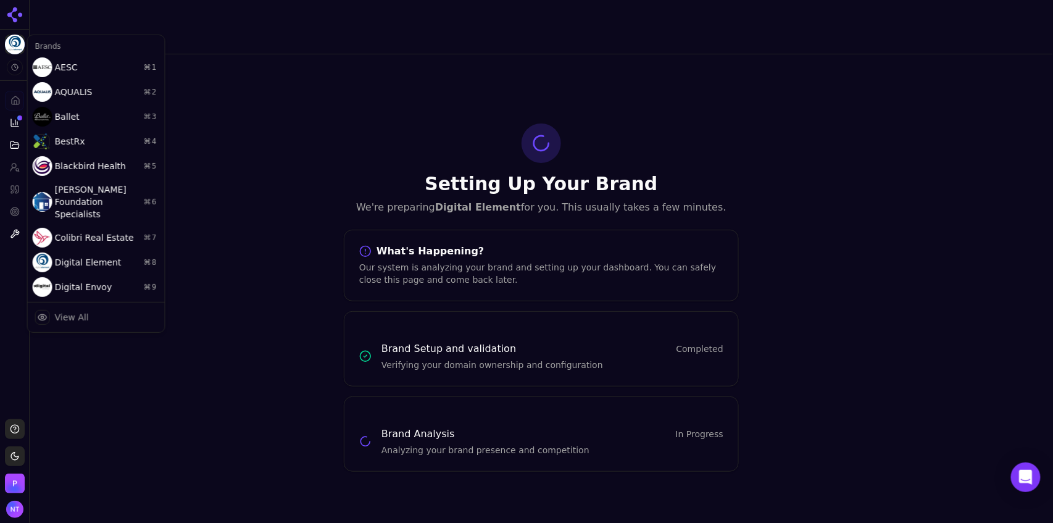
click at [22, 47] on html "Digital Element Platform Home Competition Topics Prompts Citations Optimize Too…" at bounding box center [526, 273] width 1053 height 547
click at [81, 311] on div "View All" at bounding box center [72, 317] width 34 height 12
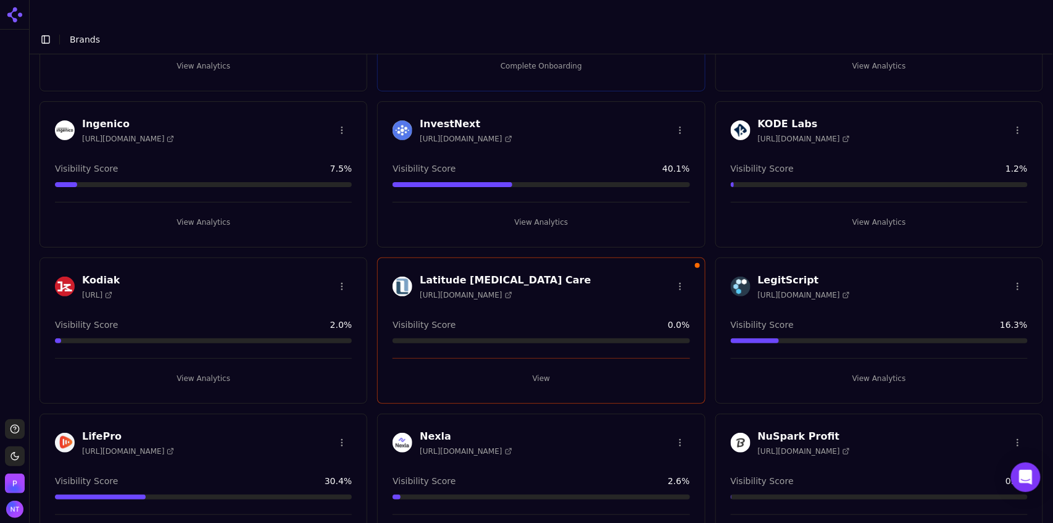
scroll to position [597, 0]
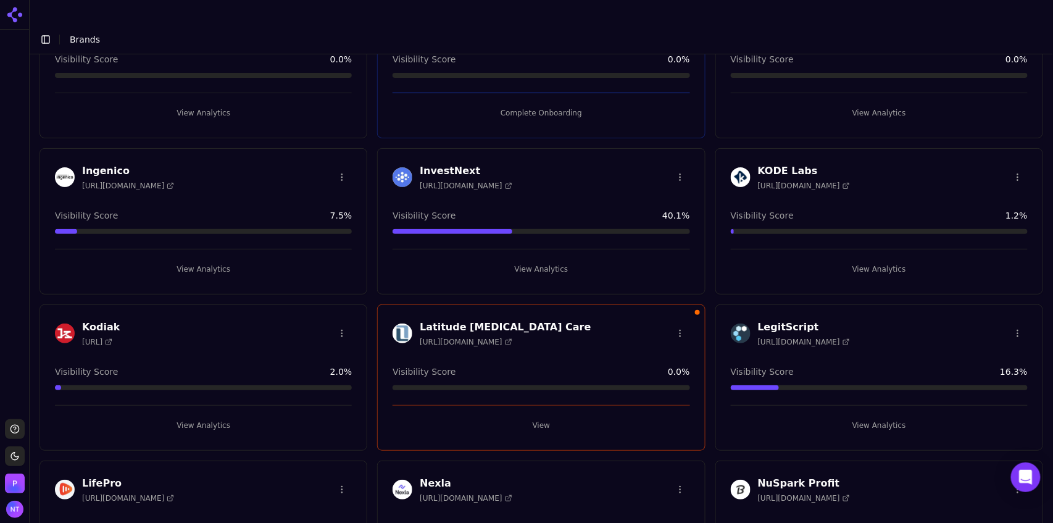
click at [545, 259] on button "View Analytics" at bounding box center [541, 269] width 297 height 20
